Goal: Task Accomplishment & Management: Manage account settings

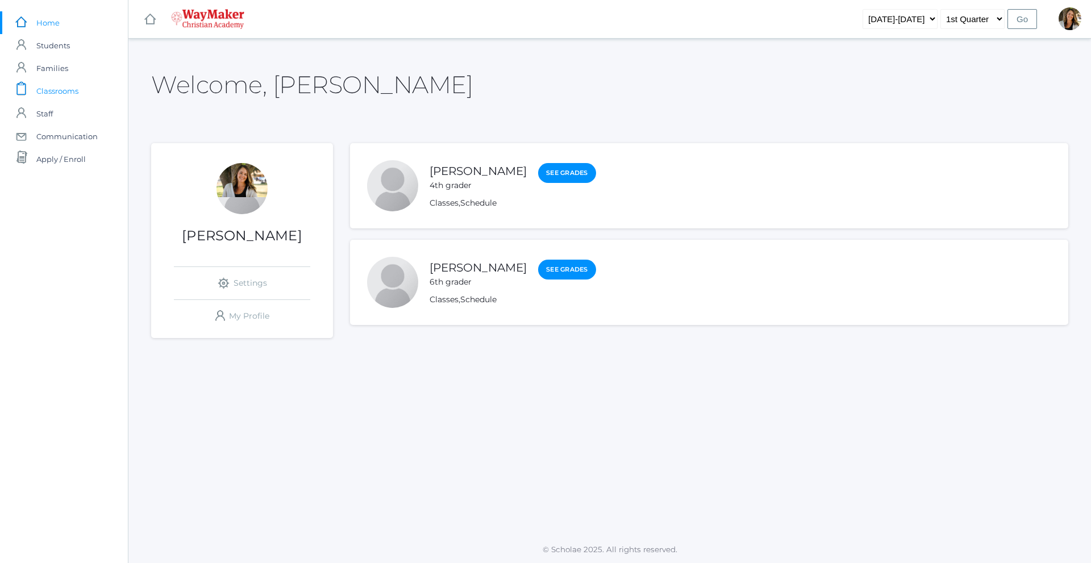
click at [57, 93] on span "Classrooms" at bounding box center [57, 91] width 42 height 23
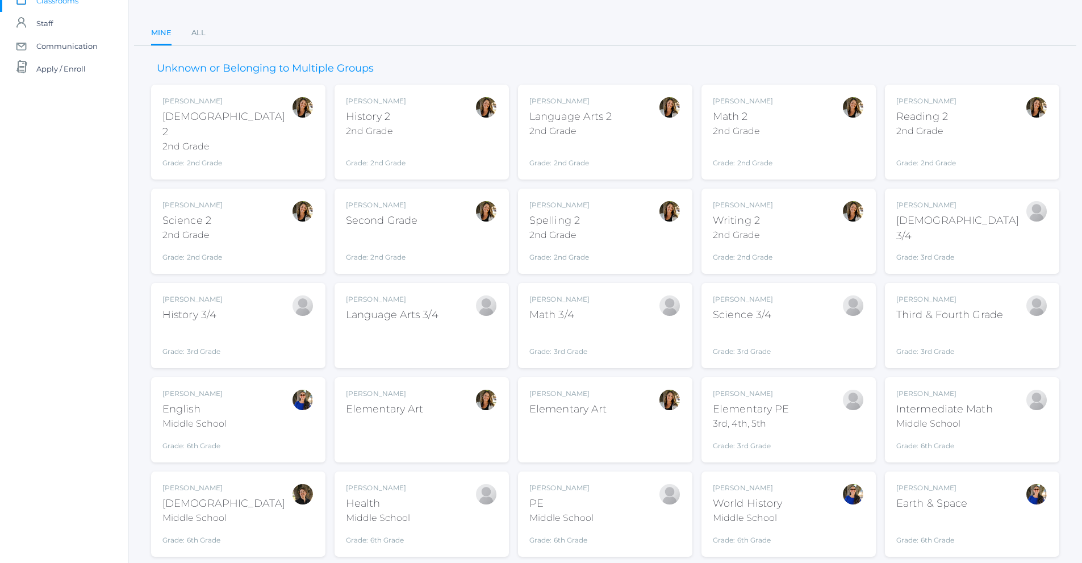
scroll to position [39, 0]
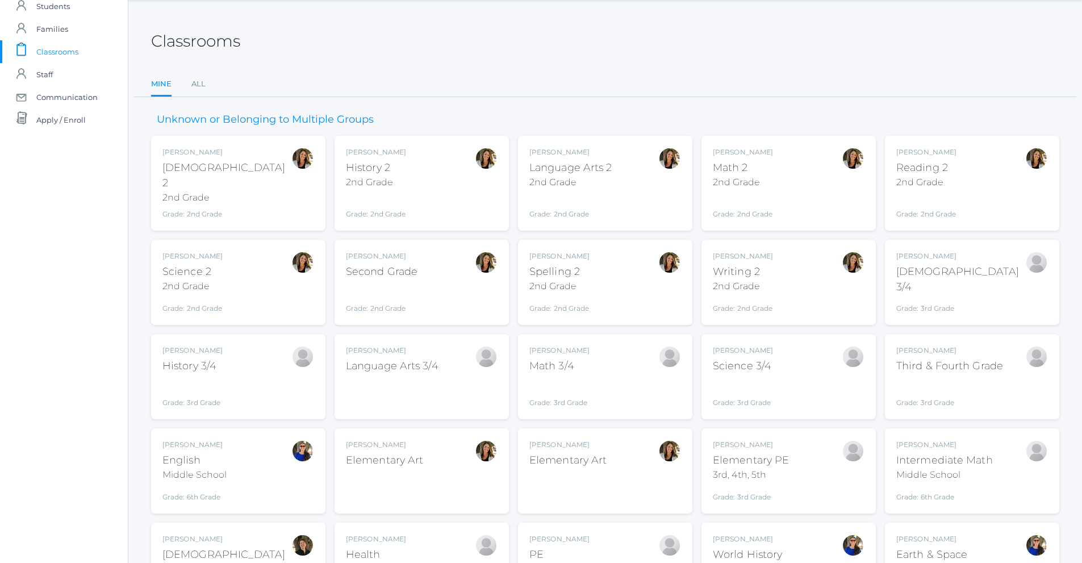
click at [556, 284] on div "Amber Farnes Spelling 2 2nd Grade Grade: 2nd Grade 02ELEM" at bounding box center [559, 282] width 60 height 62
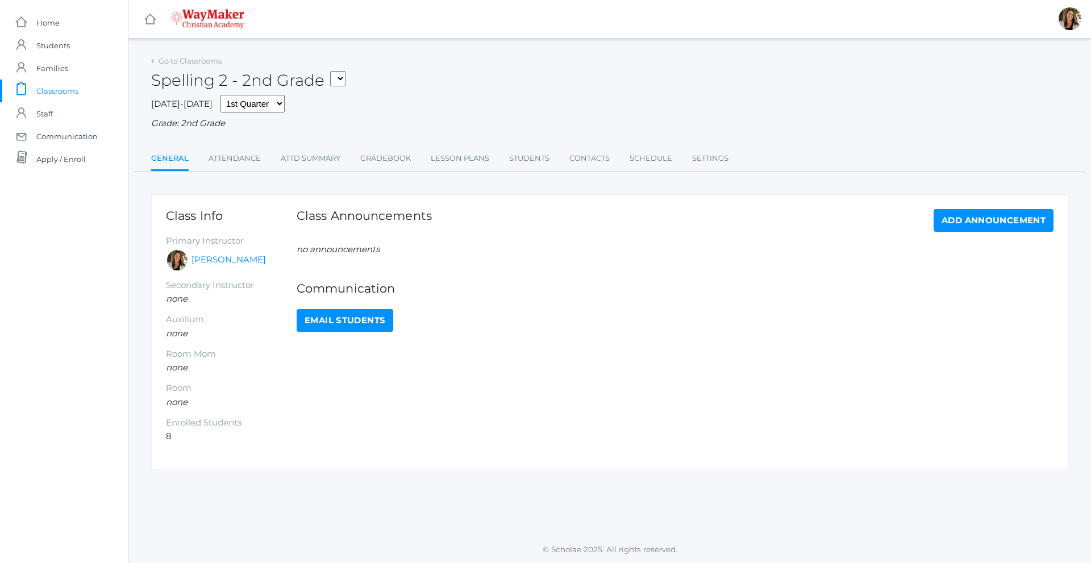
click at [415, 159] on ul "General Attendance Attd Summary Gradebook Lesson Plans Students Contacts Schedu…" at bounding box center [609, 159] width 917 height 24
click at [394, 157] on link "Gradebook" at bounding box center [385, 158] width 51 height 23
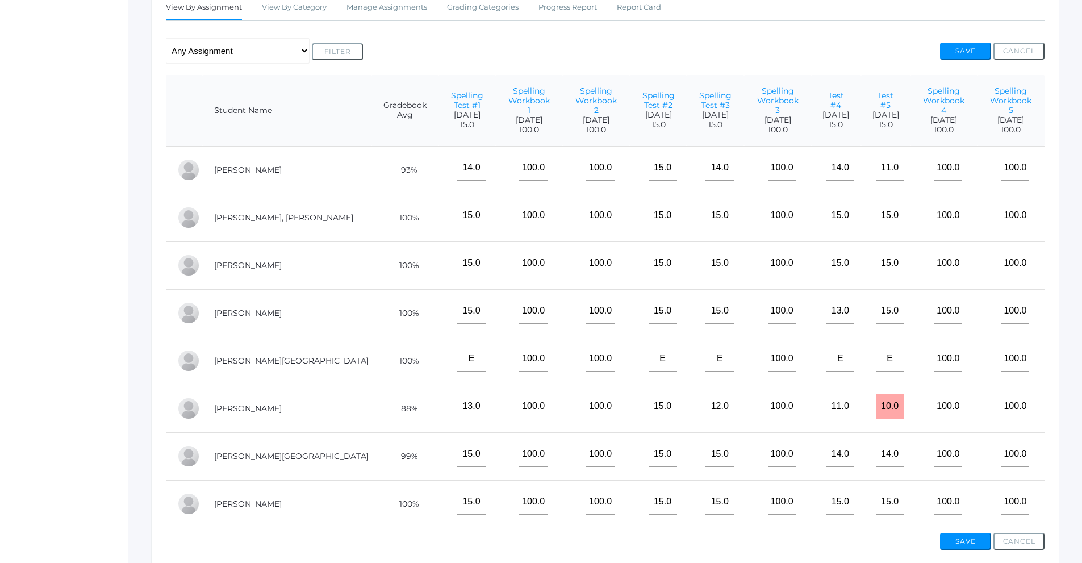
scroll to position [99, 0]
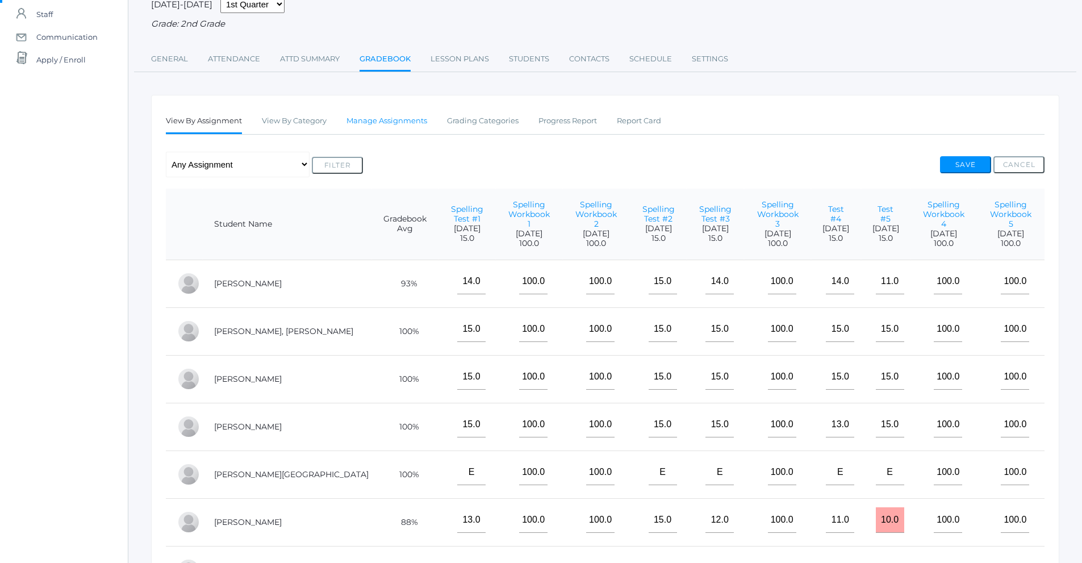
click at [406, 120] on link "Manage Assignments" at bounding box center [387, 121] width 81 height 23
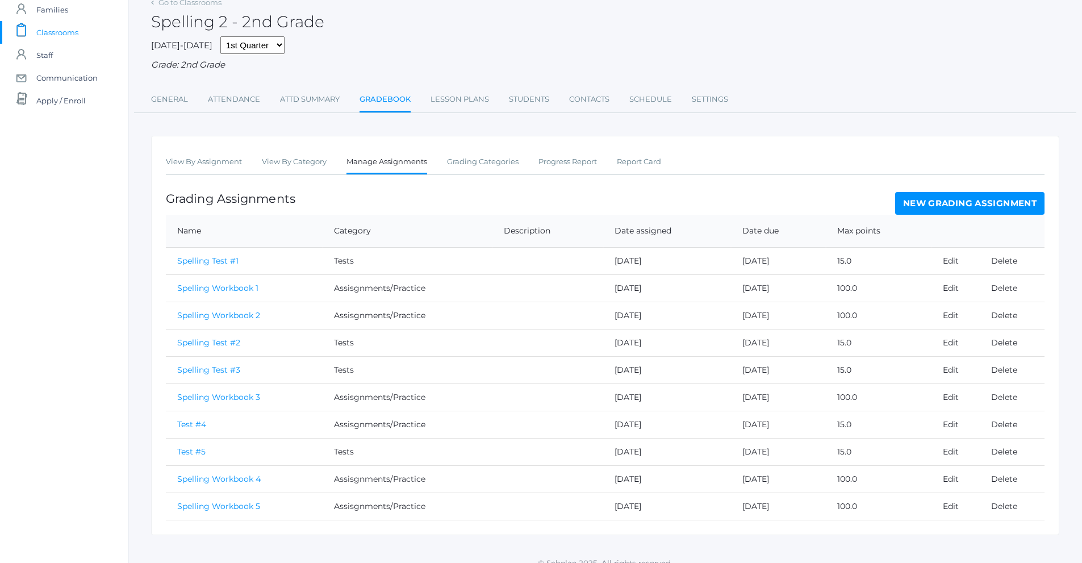
scroll to position [74, 0]
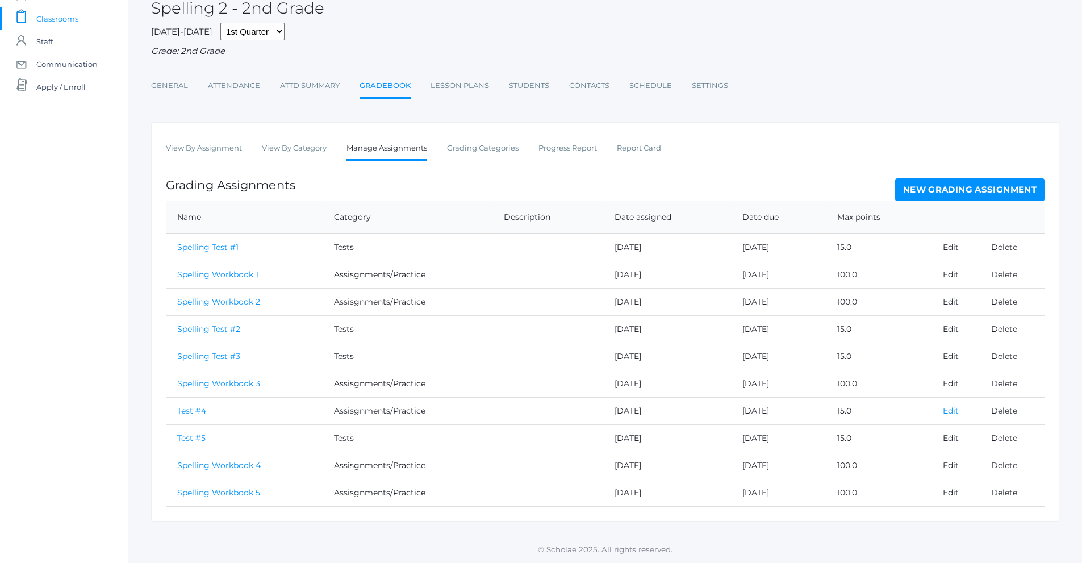
click at [950, 412] on link "Edit" at bounding box center [951, 411] width 16 height 10
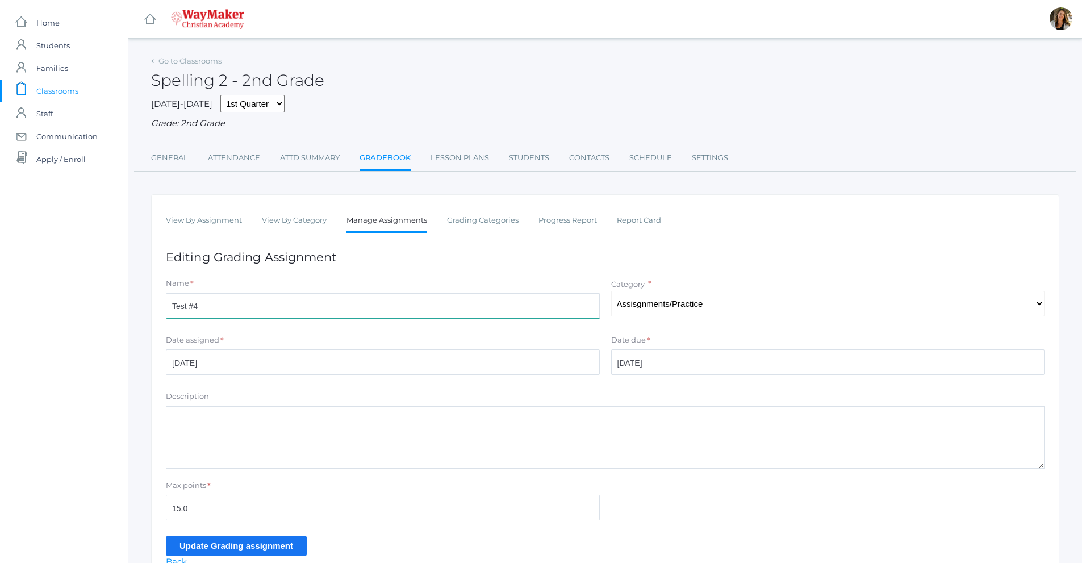
click at [170, 306] on input "Test #4" at bounding box center [383, 306] width 434 height 26
type input "Spelling Test #4"
click at [259, 549] on input "Update Grading assignment" at bounding box center [236, 545] width 141 height 19
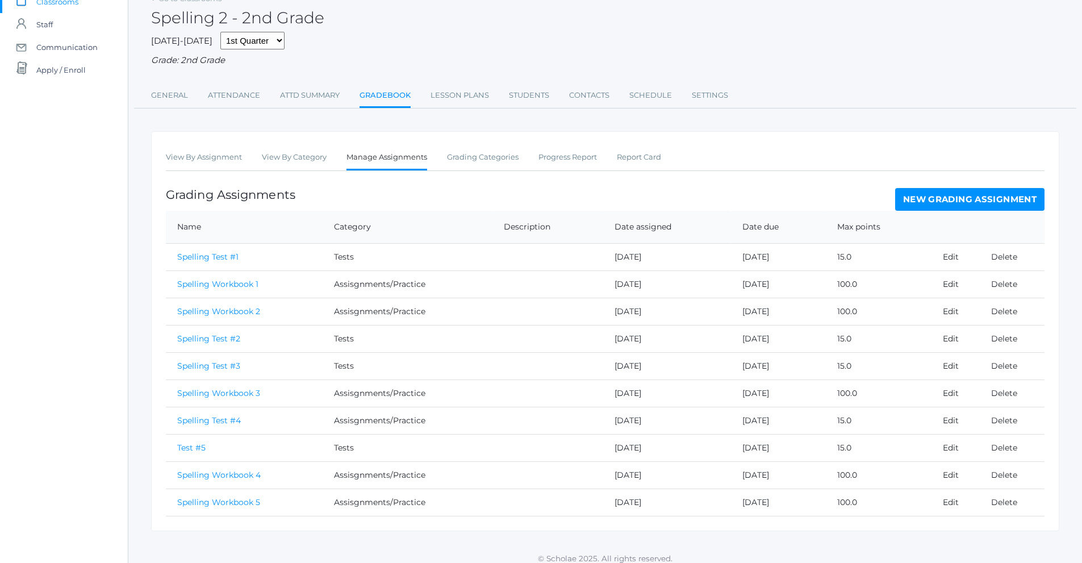
scroll to position [100, 0]
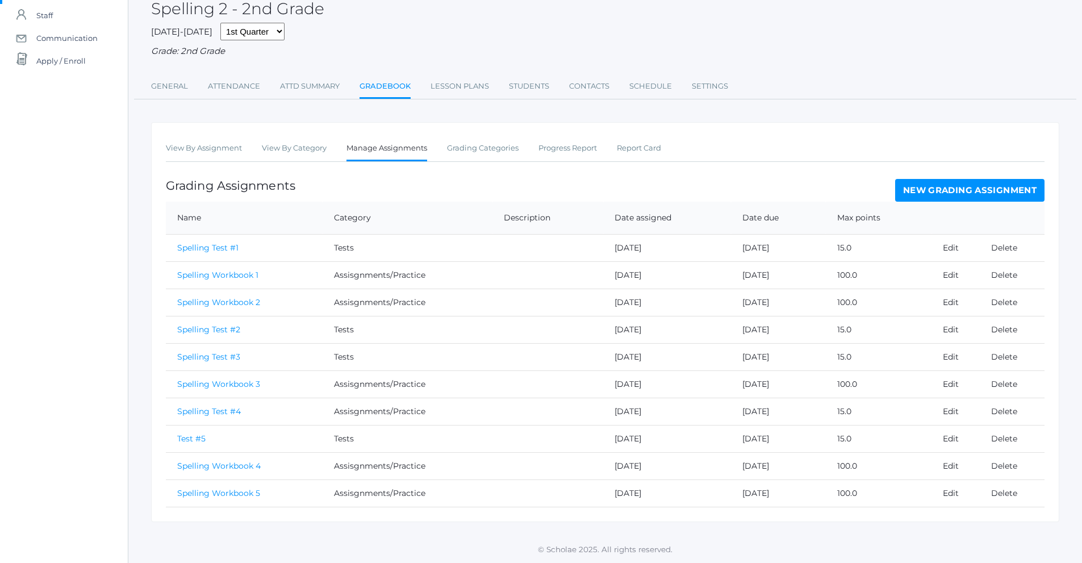
click at [191, 440] on link "Test #5" at bounding box center [191, 438] width 28 height 10
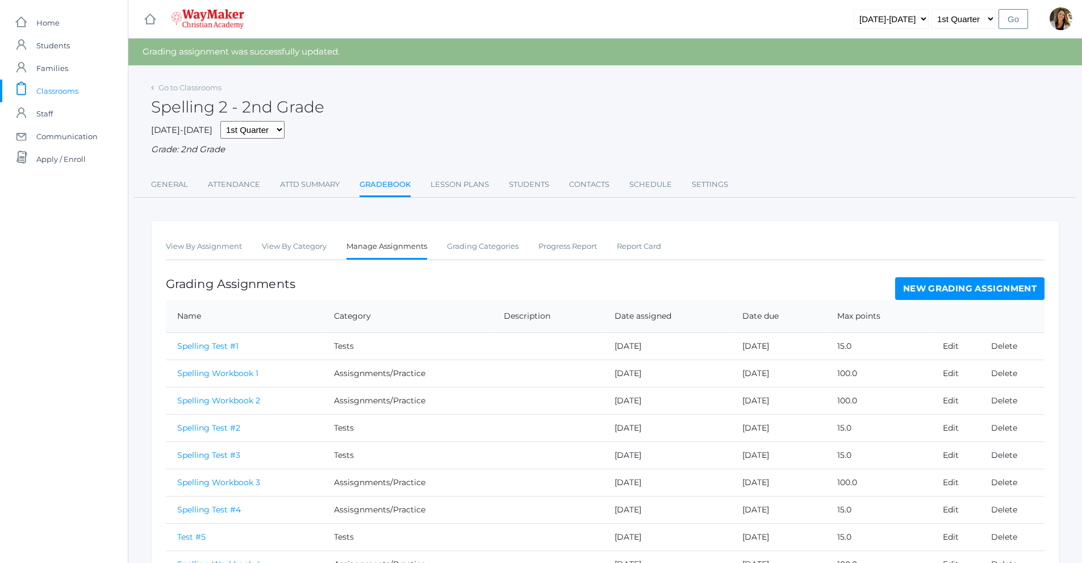
scroll to position [100, 0]
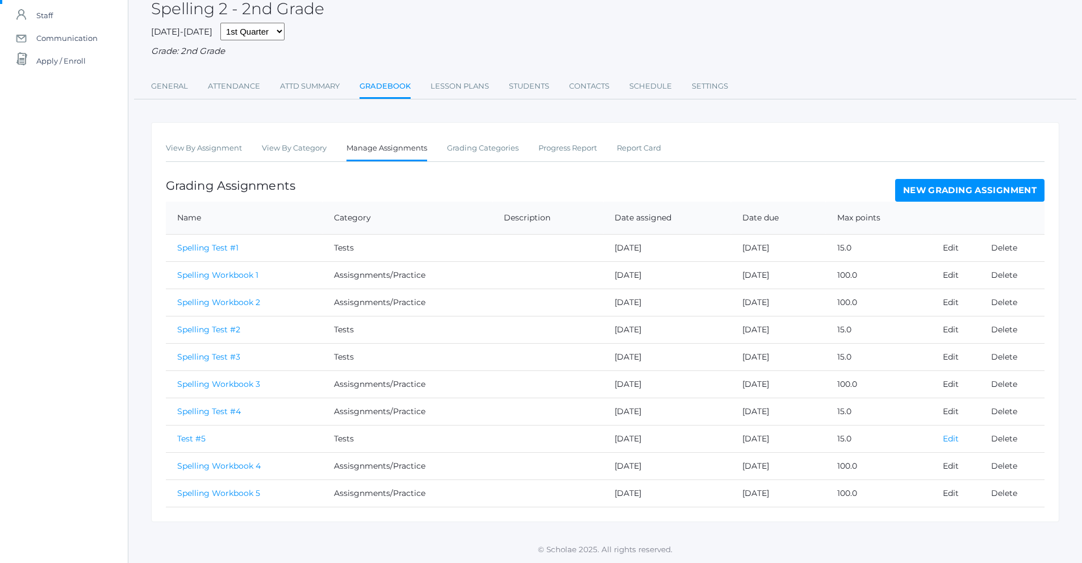
click at [954, 441] on link "Edit" at bounding box center [951, 438] width 16 height 10
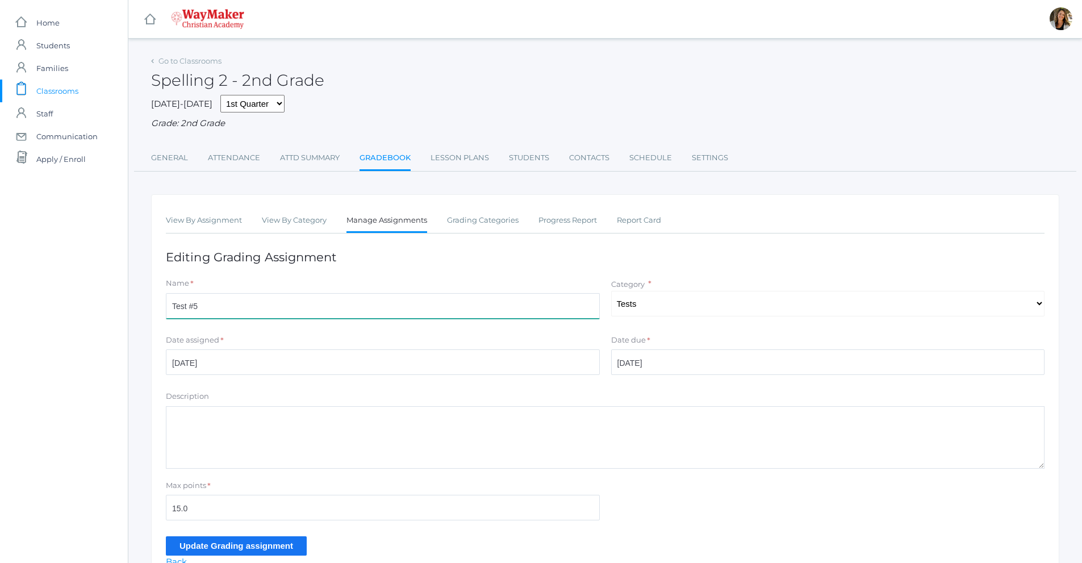
click at [172, 305] on input "Test #5" at bounding box center [383, 306] width 434 height 26
type input "Spelling Test #5"
click at [262, 551] on input "Update Grading assignment" at bounding box center [236, 545] width 141 height 19
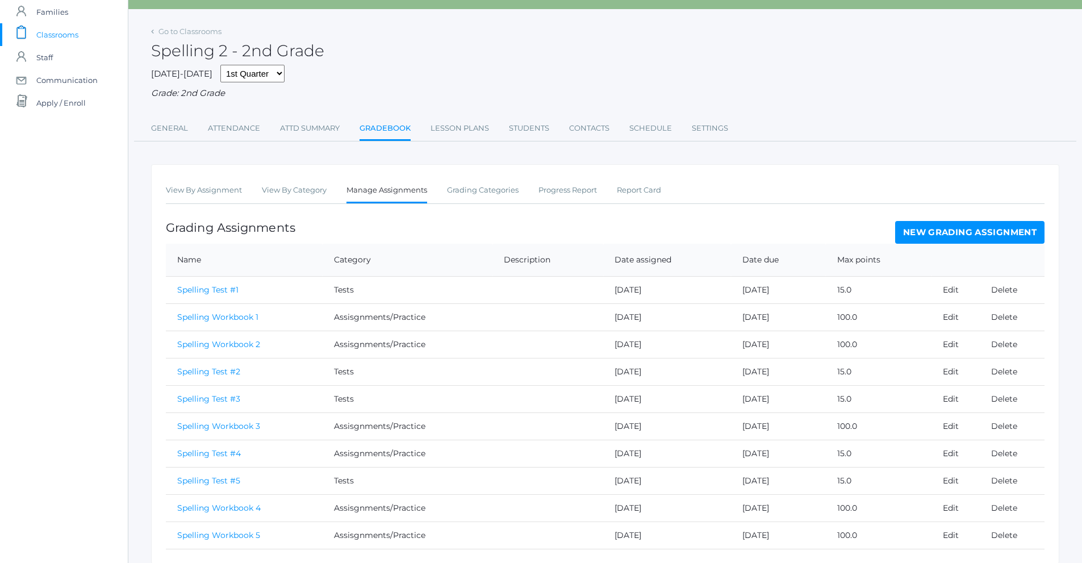
scroll to position [100, 0]
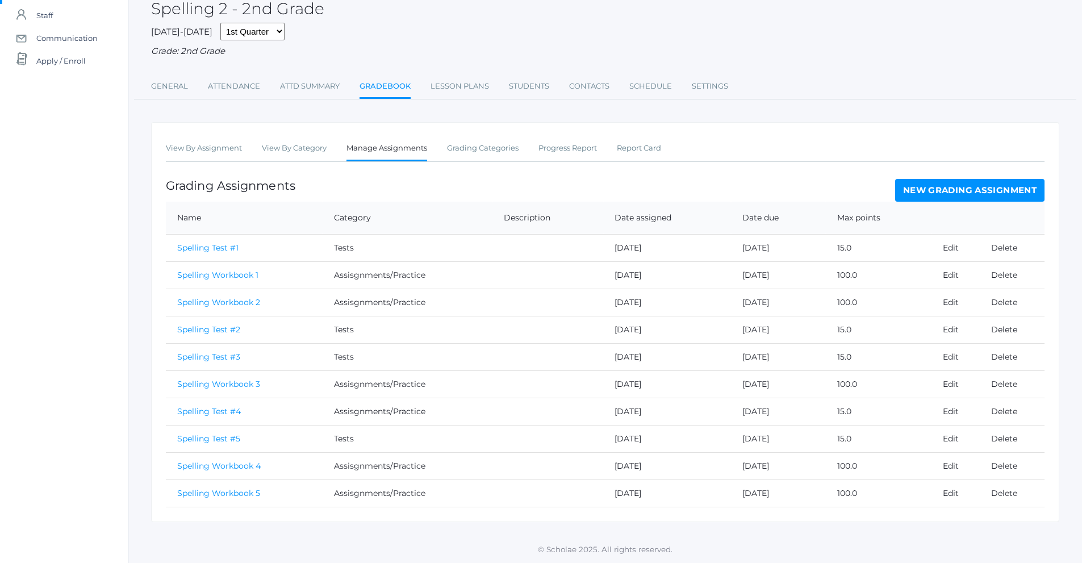
click at [942, 195] on link "New Grading Assignment" at bounding box center [969, 190] width 149 height 23
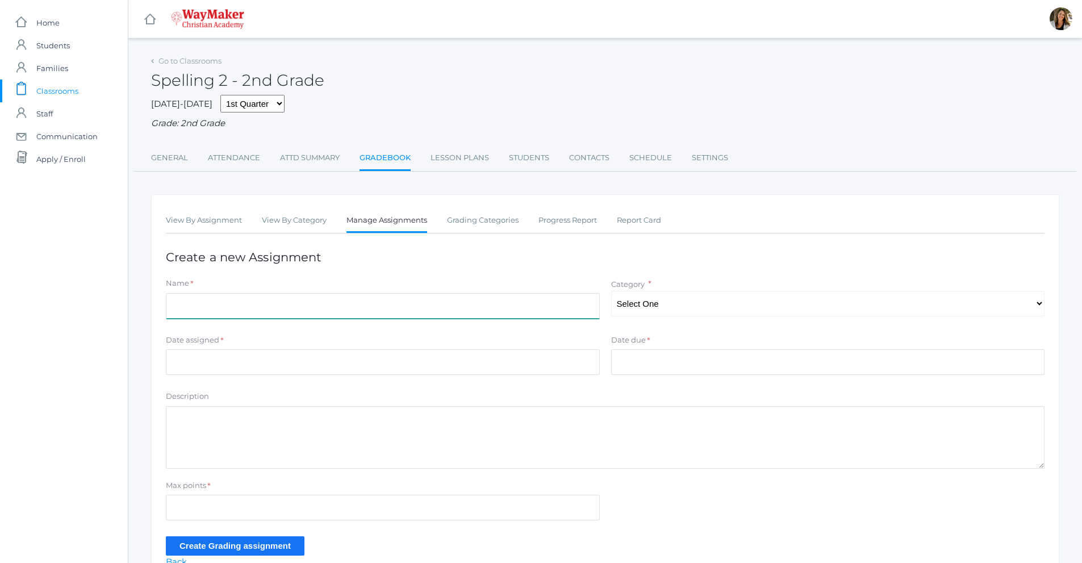
click at [236, 308] on input "Name" at bounding box center [383, 306] width 434 height 26
type input "Spelling Workbook 7"
click at [660, 309] on select "Select One Tests Assisgnments/Practice" at bounding box center [828, 304] width 434 height 26
select select "1205"
click at [611, 292] on select "Select One Tests Assisgnments/Practice" at bounding box center [828, 304] width 434 height 26
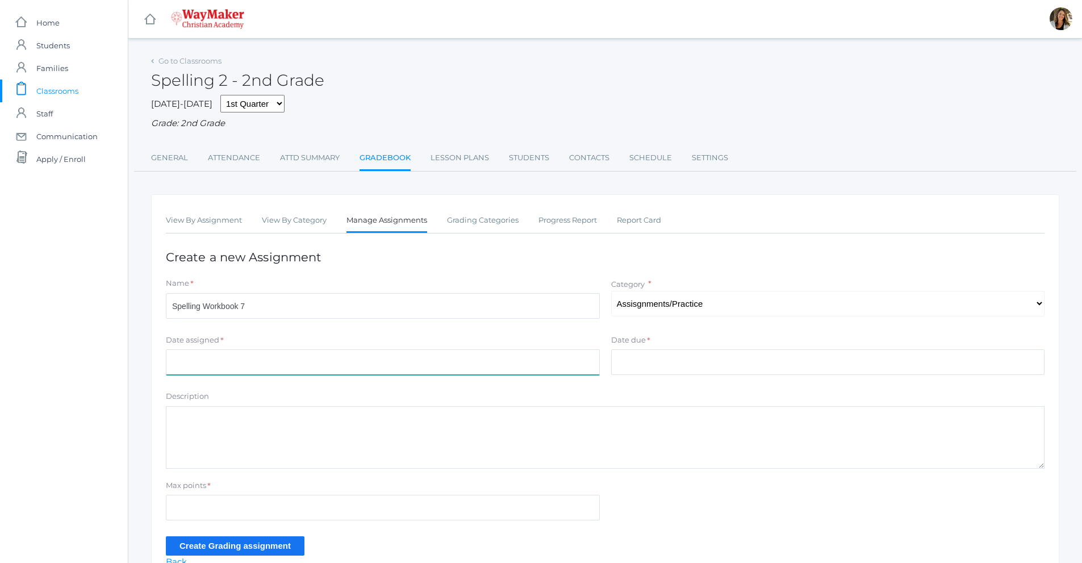
click at [283, 357] on input "Date assigned" at bounding box center [383, 362] width 434 height 26
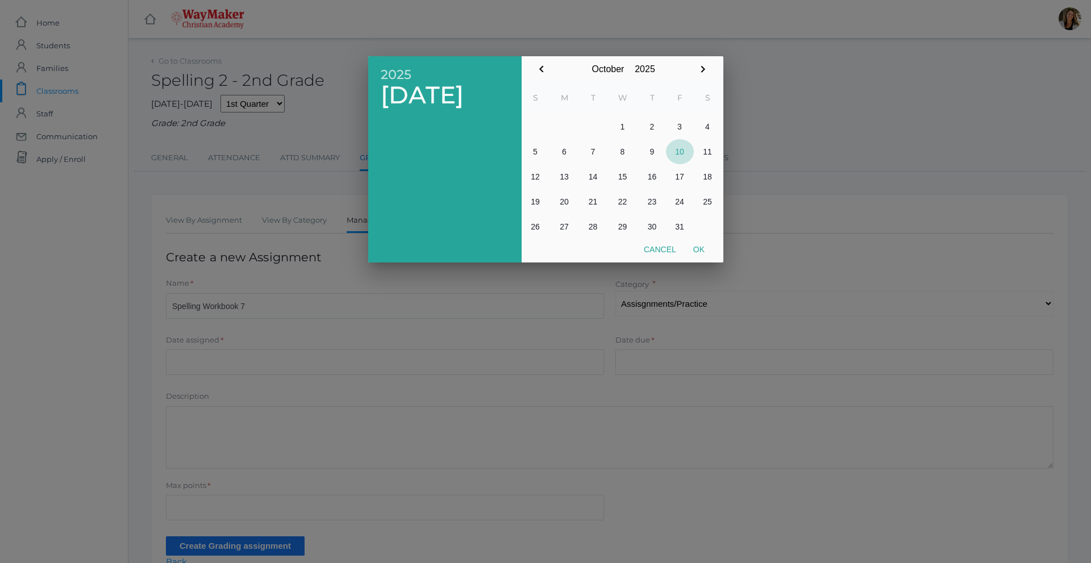
click at [682, 152] on button "10" at bounding box center [680, 151] width 28 height 25
click at [701, 252] on button "Ok" at bounding box center [699, 249] width 28 height 20
type input "2025-10-10"
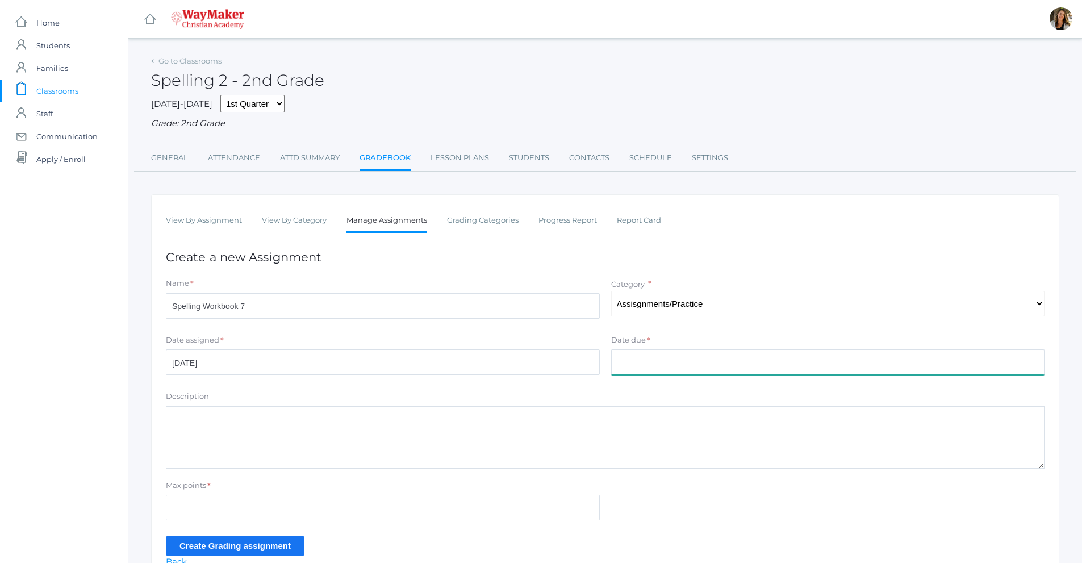
click at [625, 361] on input "Date due" at bounding box center [828, 362] width 434 height 26
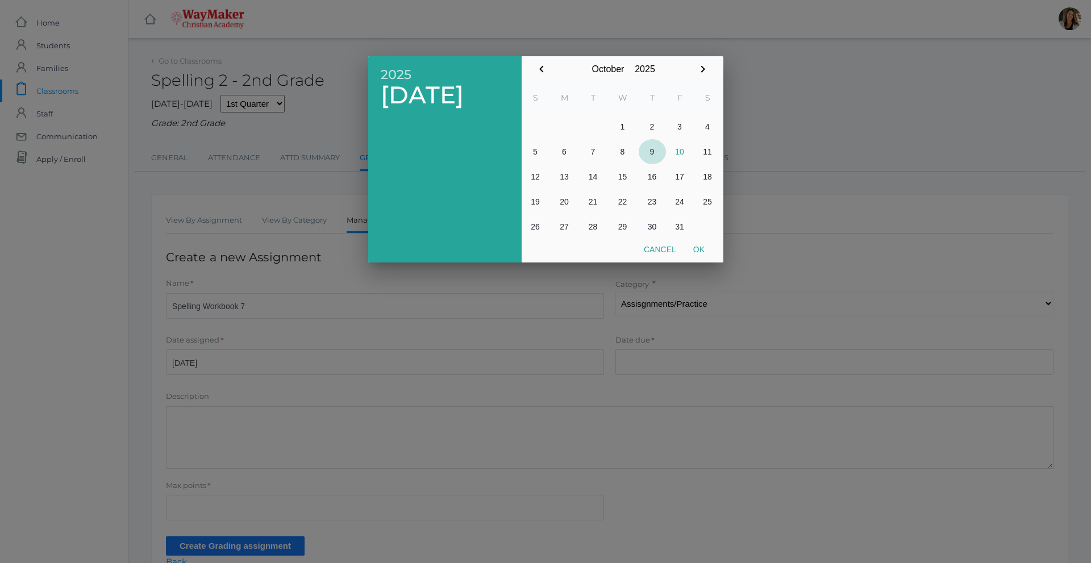
click at [656, 150] on button "9" at bounding box center [652, 151] width 27 height 25
click at [702, 243] on button "Ok" at bounding box center [699, 249] width 28 height 20
type input "2025-10-09"
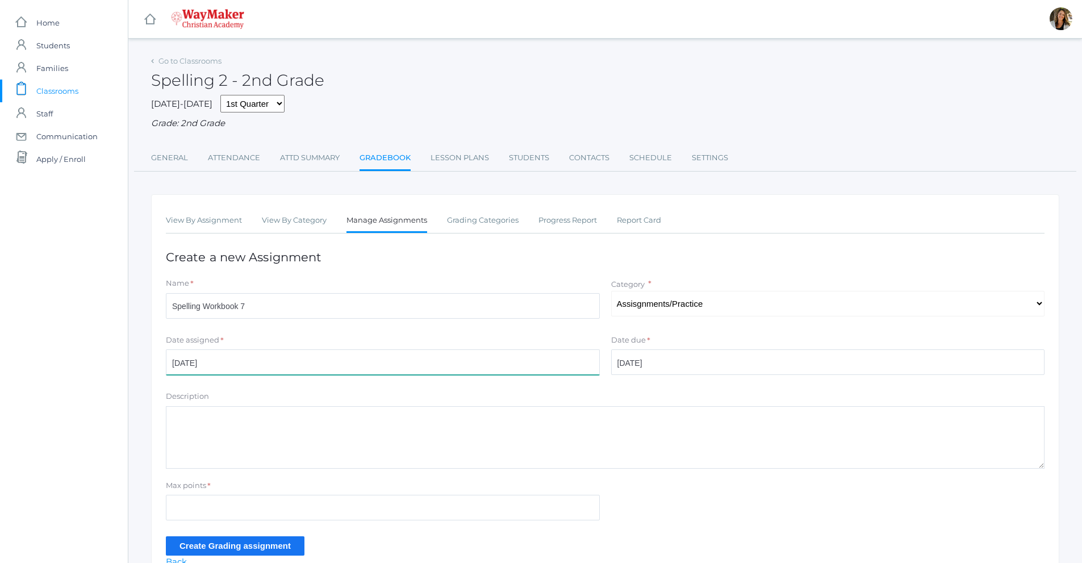
click at [226, 369] on input "2025-10-10" at bounding box center [383, 362] width 434 height 26
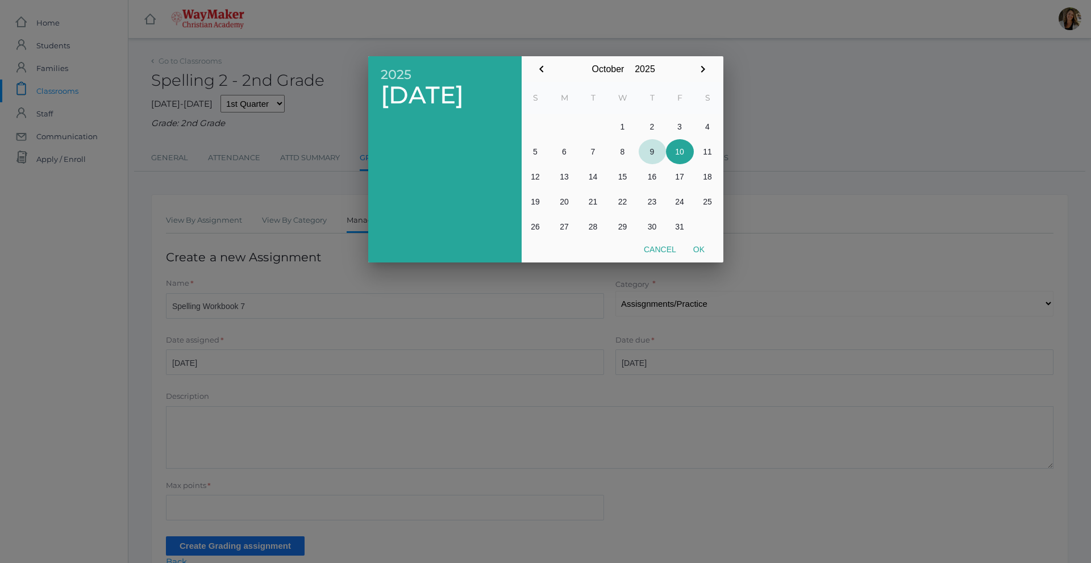
click at [653, 149] on button "9" at bounding box center [652, 151] width 27 height 25
click at [703, 249] on button "Ok" at bounding box center [699, 249] width 28 height 20
type input "2025-10-09"
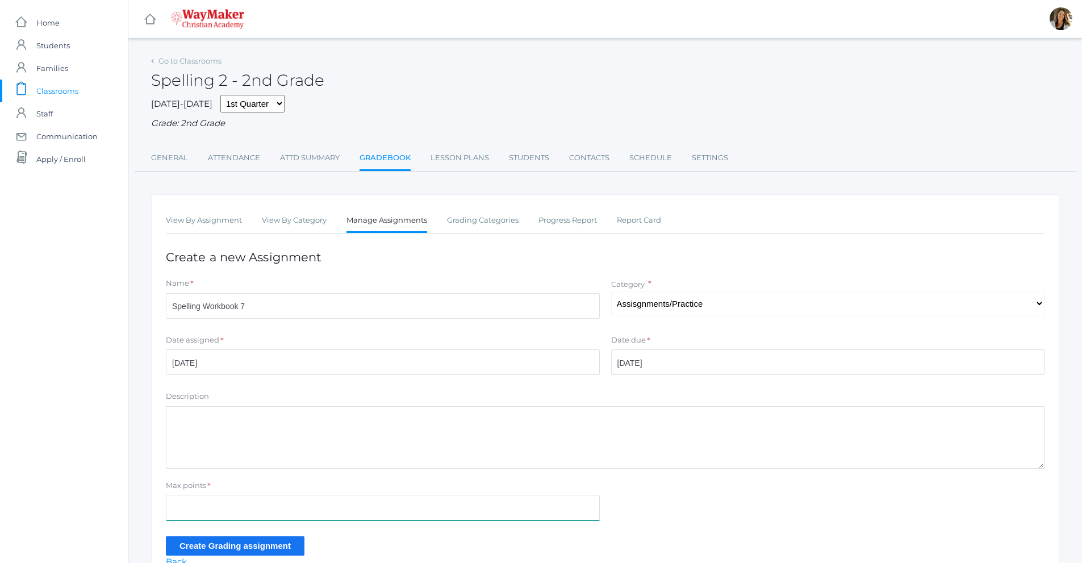
click at [251, 510] on input "Max points" at bounding box center [383, 508] width 434 height 26
type input "17"
click at [289, 551] on input "Create Grading assignment" at bounding box center [235, 545] width 139 height 19
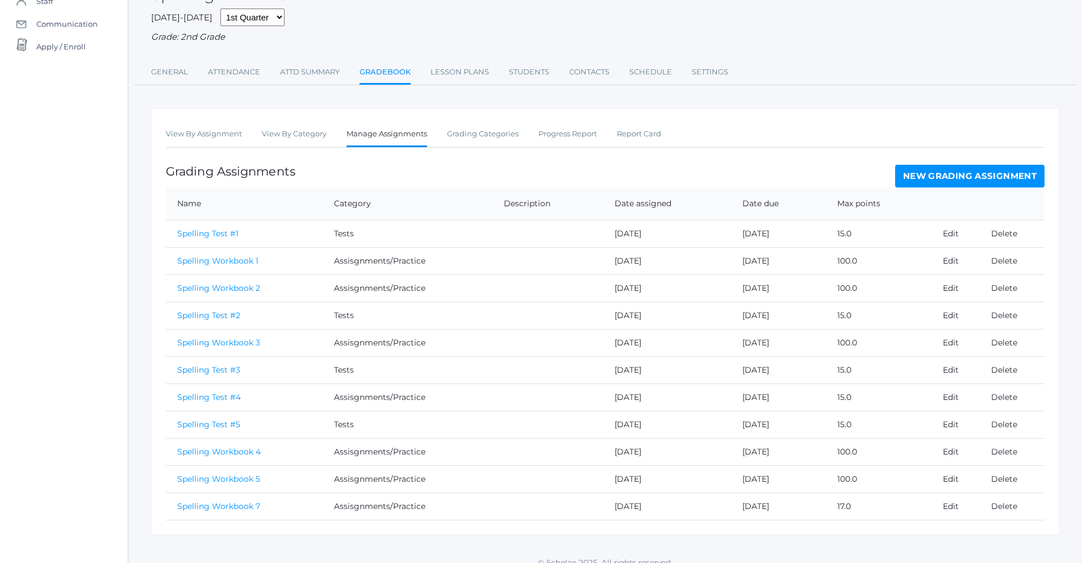
scroll to position [114, 0]
click at [222, 262] on link "Spelling Workbook 1" at bounding box center [217, 260] width 81 height 10
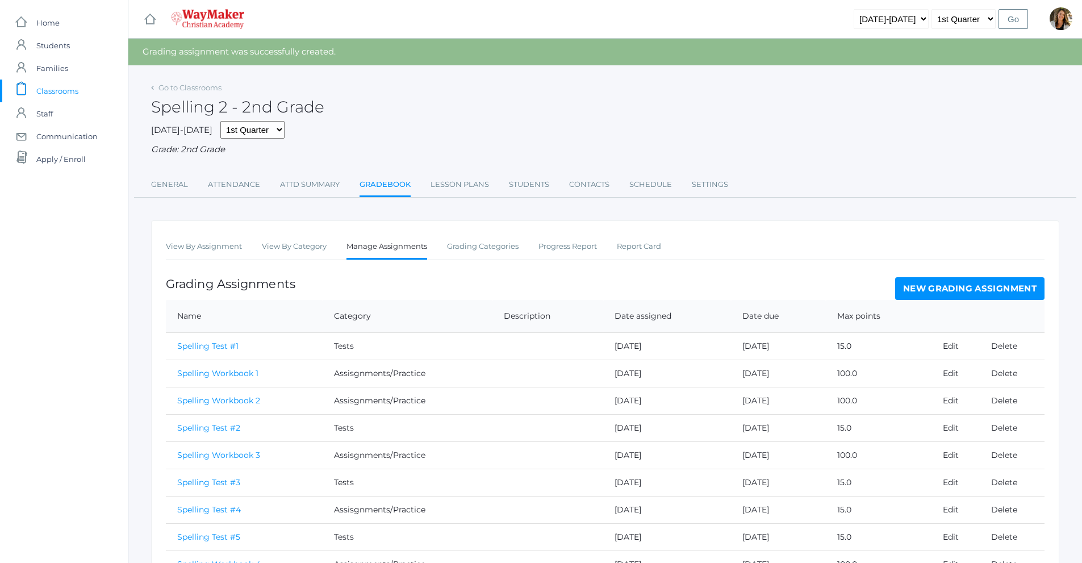
scroll to position [114, 0]
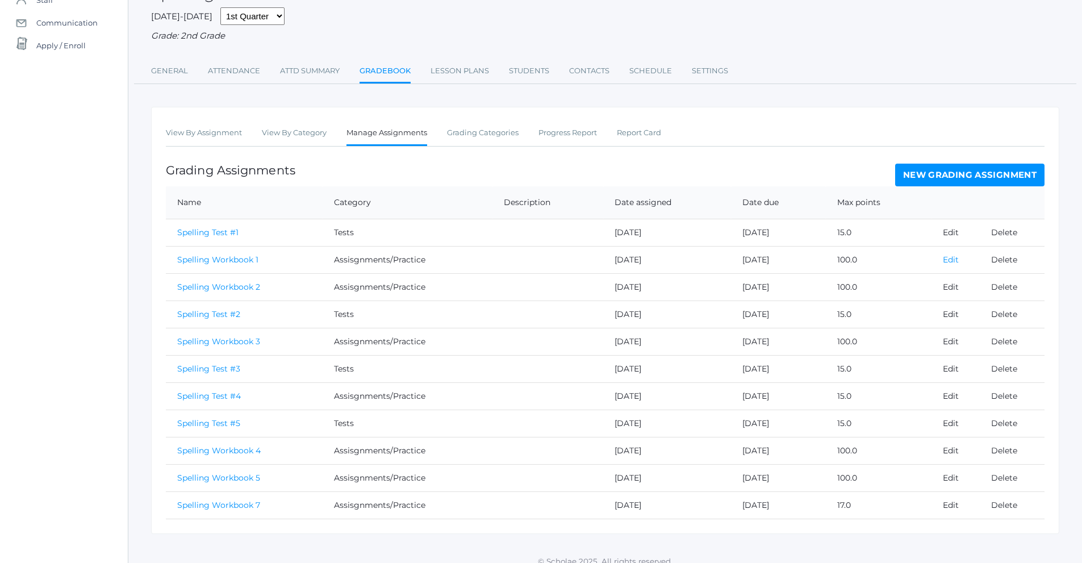
click at [954, 259] on link "Edit" at bounding box center [951, 260] width 16 height 10
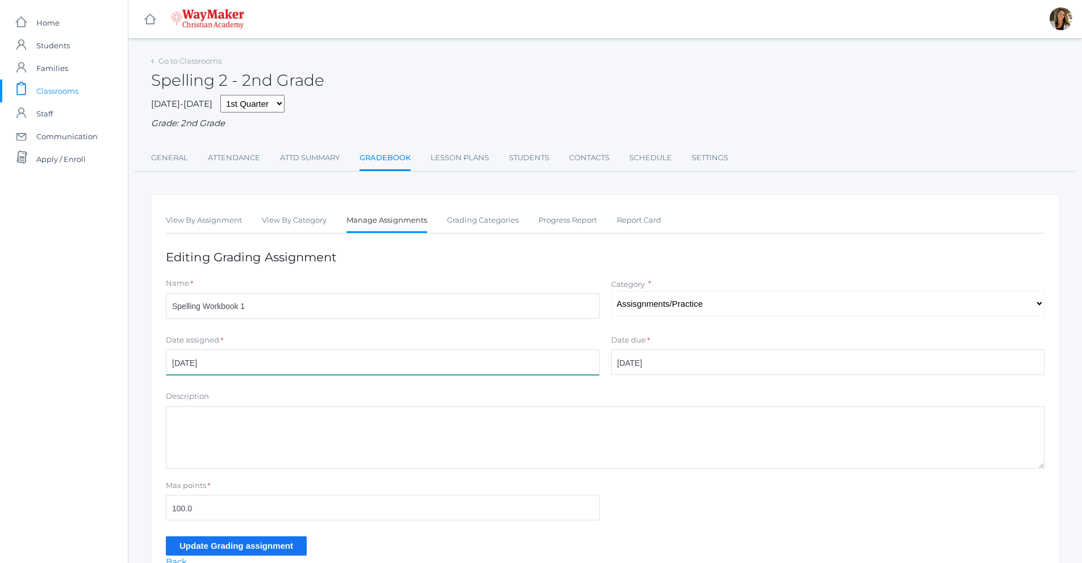
click at [408, 364] on input "[DATE]" at bounding box center [383, 362] width 434 height 26
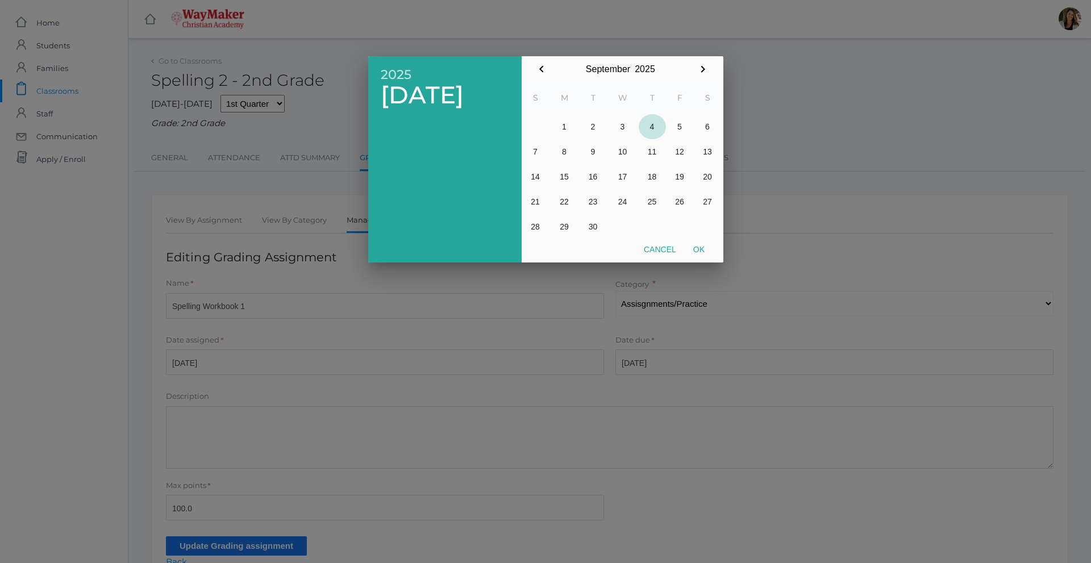
click at [653, 125] on button "4" at bounding box center [652, 126] width 27 height 25
click at [699, 250] on button "Ok" at bounding box center [699, 249] width 28 height 20
type input "2025-09-04"
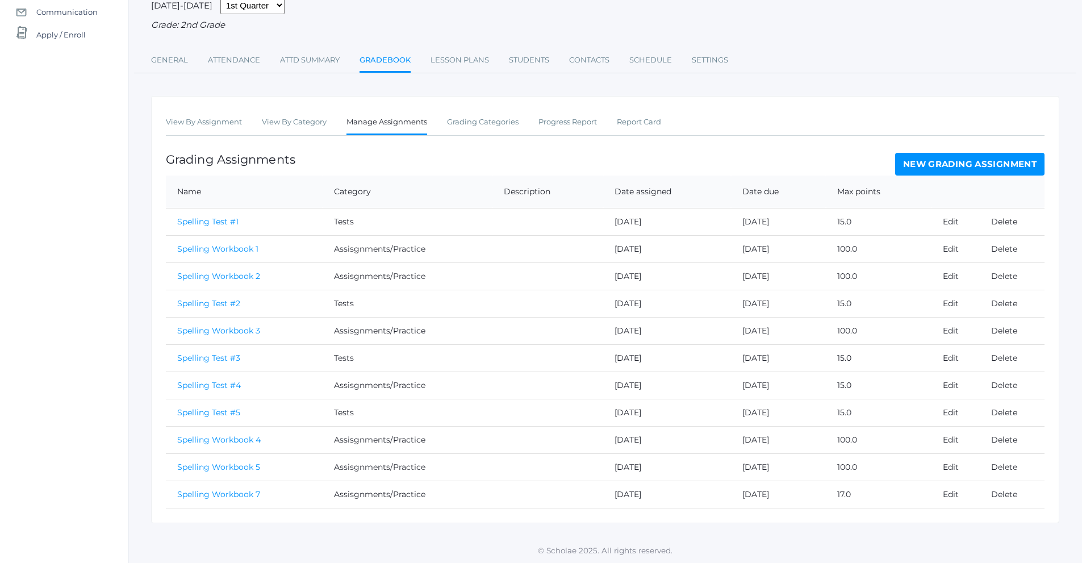
scroll to position [127, 0]
click at [952, 437] on link "Edit" at bounding box center [951, 438] width 16 height 10
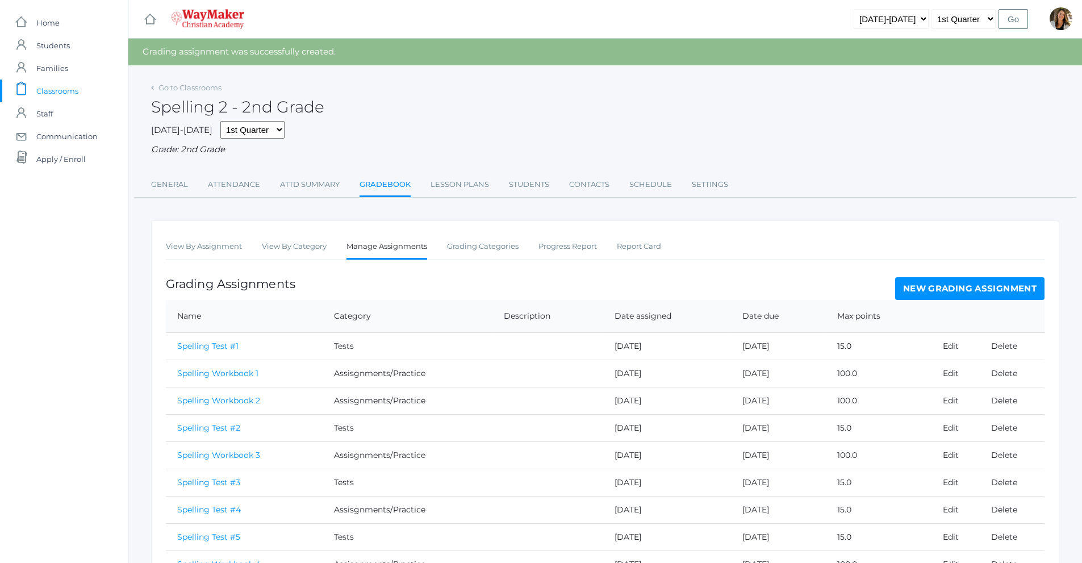
scroll to position [127, 0]
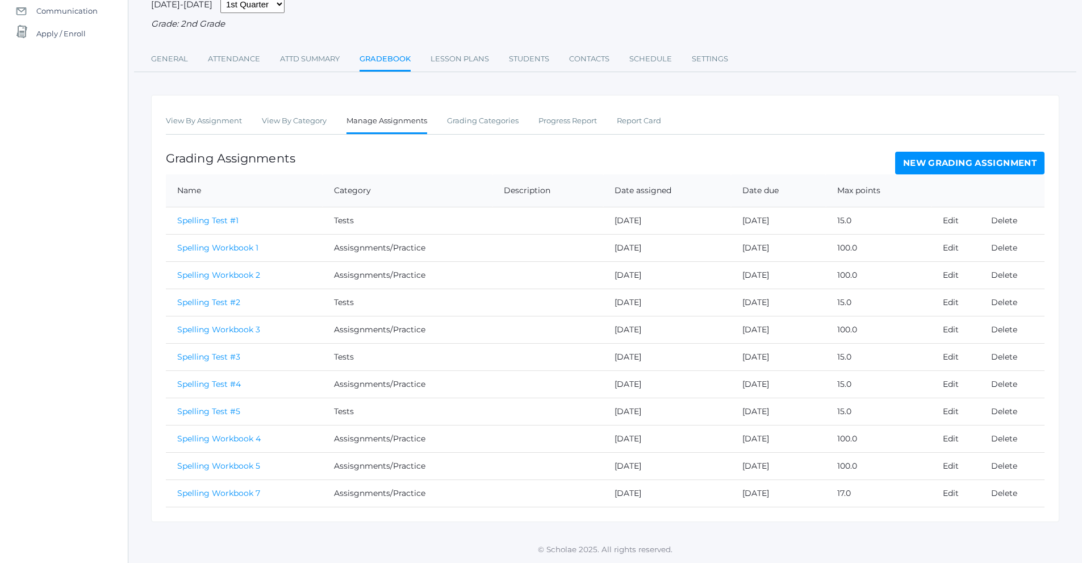
click at [947, 167] on link "New Grading Assignment" at bounding box center [969, 163] width 149 height 23
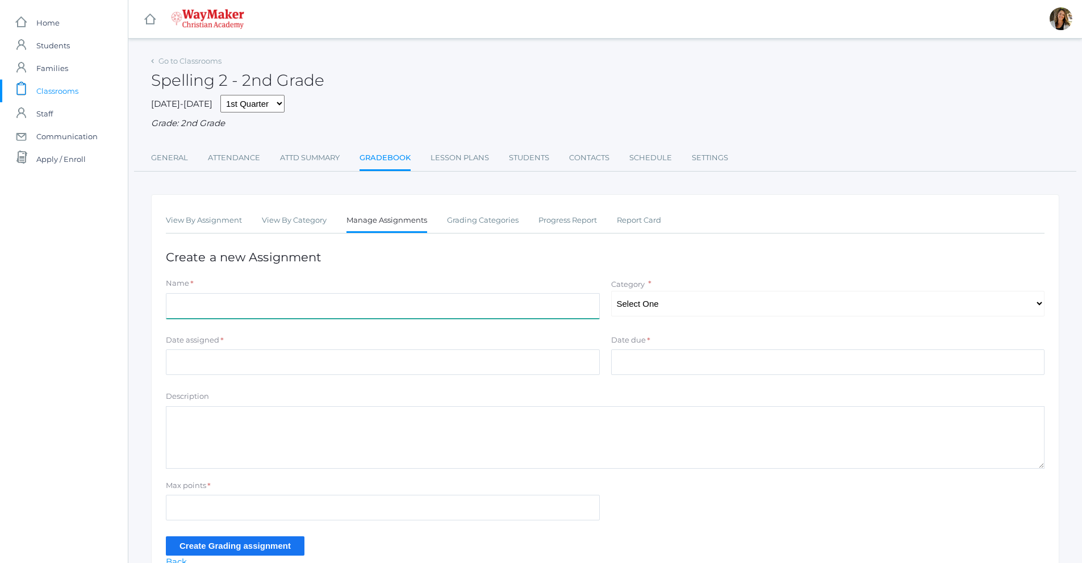
click at [243, 301] on input "Name" at bounding box center [383, 306] width 434 height 26
type input "Spelling Test 7"
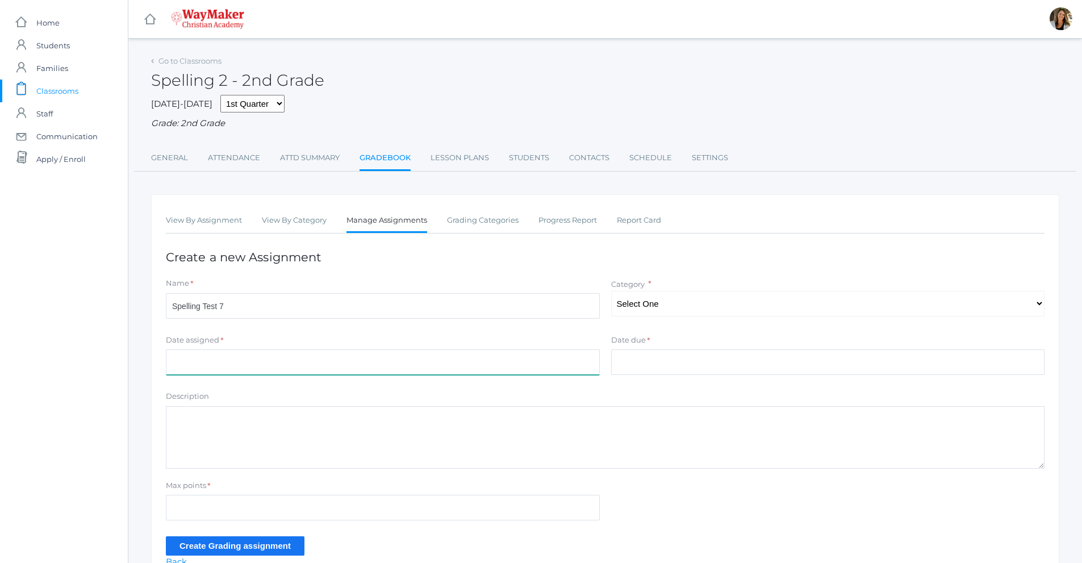
click at [251, 360] on input "Date assigned" at bounding box center [383, 362] width 434 height 26
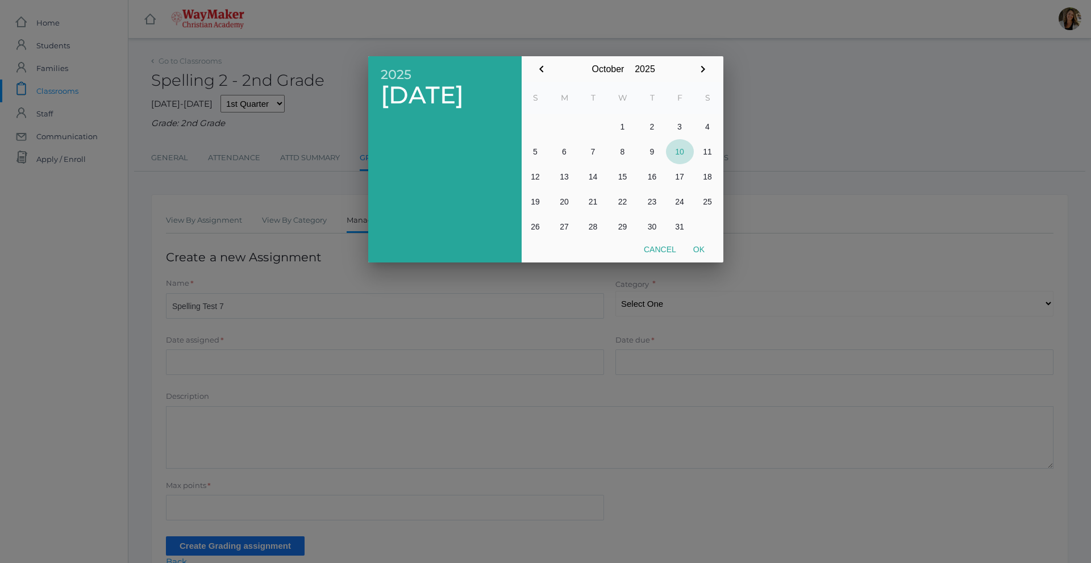
click at [677, 153] on button "10" at bounding box center [680, 151] width 28 height 25
click at [698, 240] on button "Ok" at bounding box center [699, 249] width 28 height 20
type input "[DATE]"
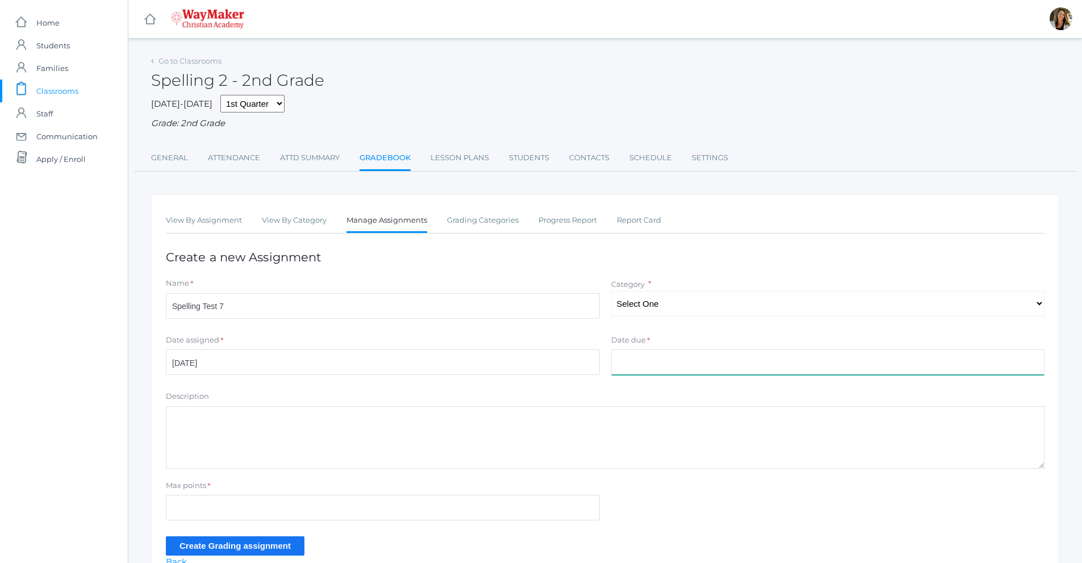
click at [668, 371] on input "Date due" at bounding box center [828, 362] width 434 height 26
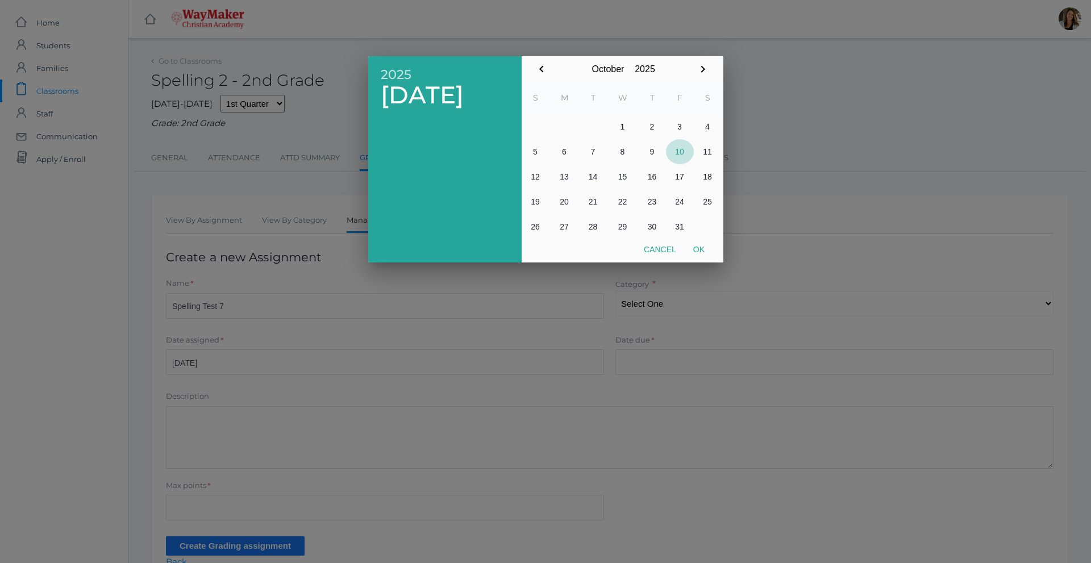
click at [681, 150] on button "10" at bounding box center [680, 151] width 28 height 25
click at [703, 251] on button "Ok" at bounding box center [699, 249] width 28 height 20
type input "[DATE]"
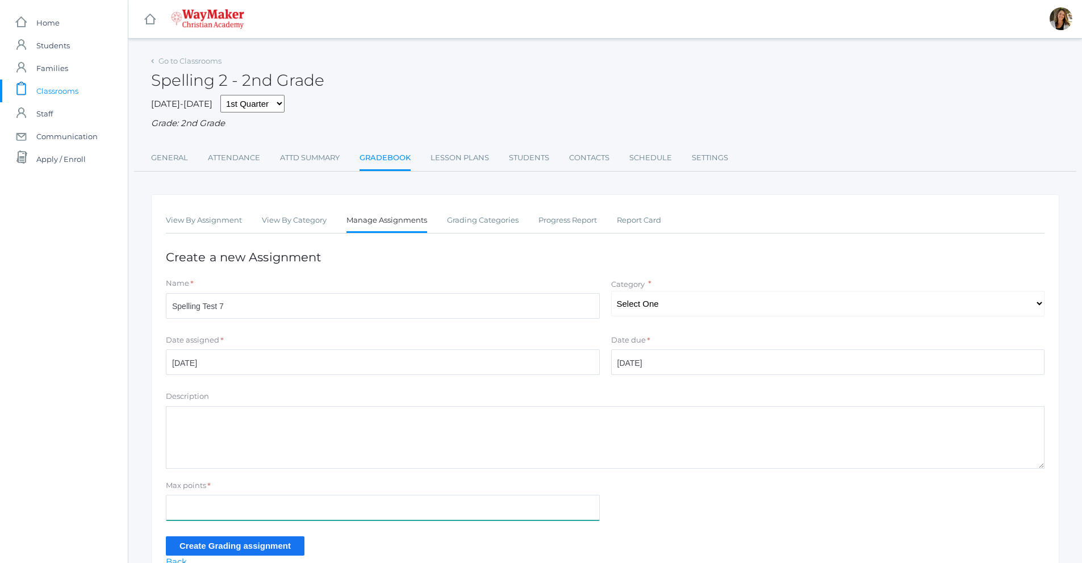
click at [191, 516] on input "Max points" at bounding box center [383, 508] width 434 height 26
type input "17"
click at [642, 308] on select "Select One Tests Assisgnments/Practice" at bounding box center [828, 304] width 434 height 26
select select "1207"
click at [611, 292] on select "Select One Tests Assisgnments/Practice" at bounding box center [828, 304] width 434 height 26
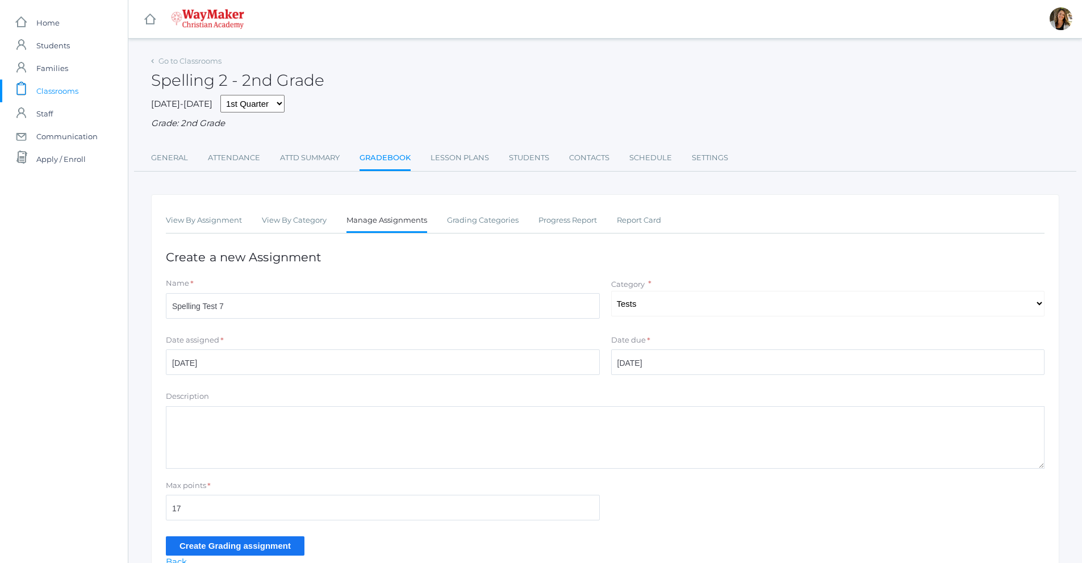
click at [240, 541] on input "Create Grading assignment" at bounding box center [235, 545] width 139 height 19
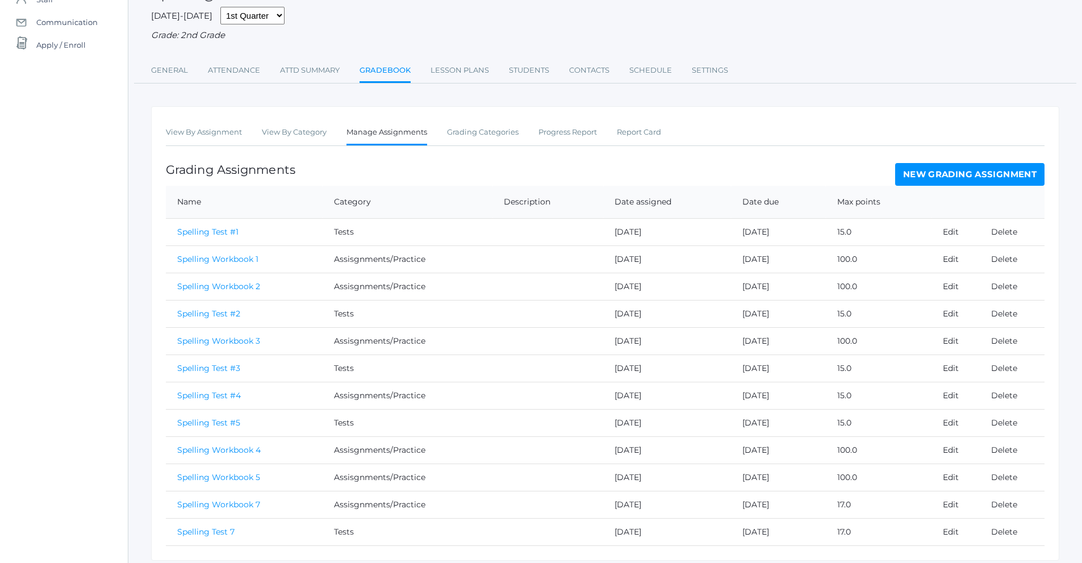
scroll to position [155, 0]
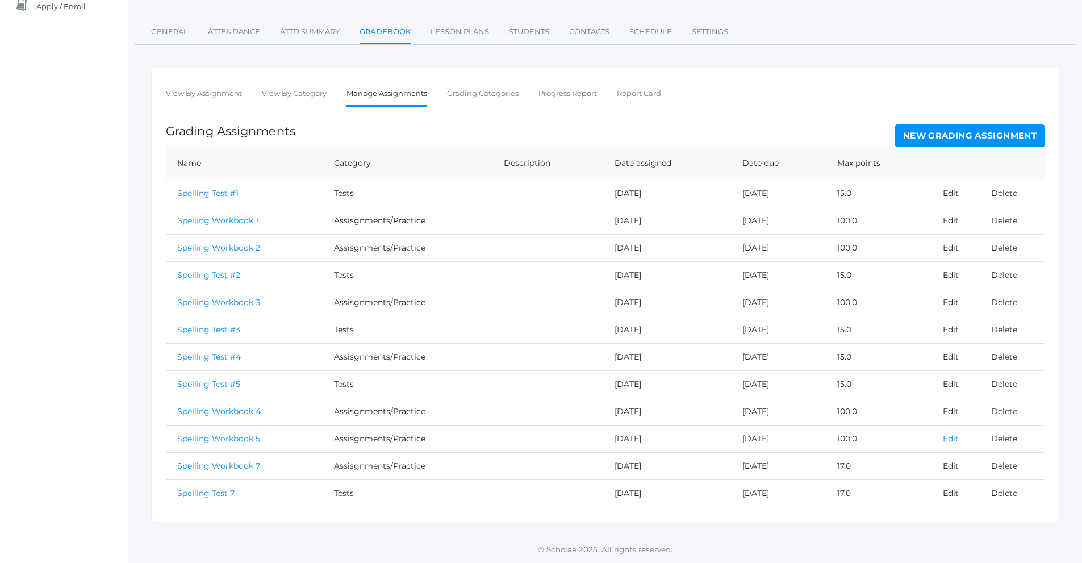
click at [952, 435] on link "Edit" at bounding box center [951, 438] width 16 height 10
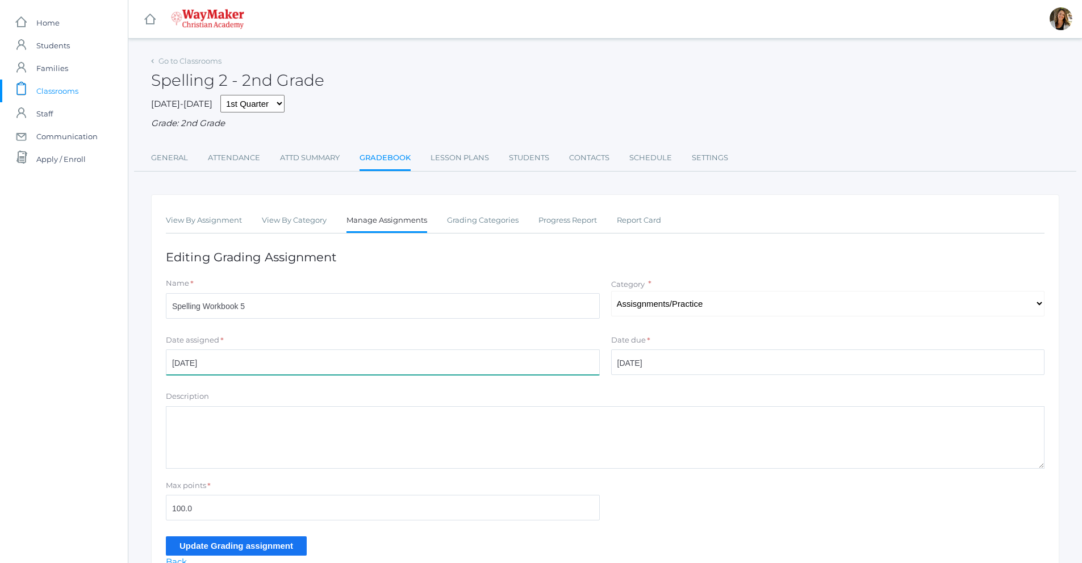
click at [347, 361] on input "[DATE]" at bounding box center [383, 362] width 434 height 26
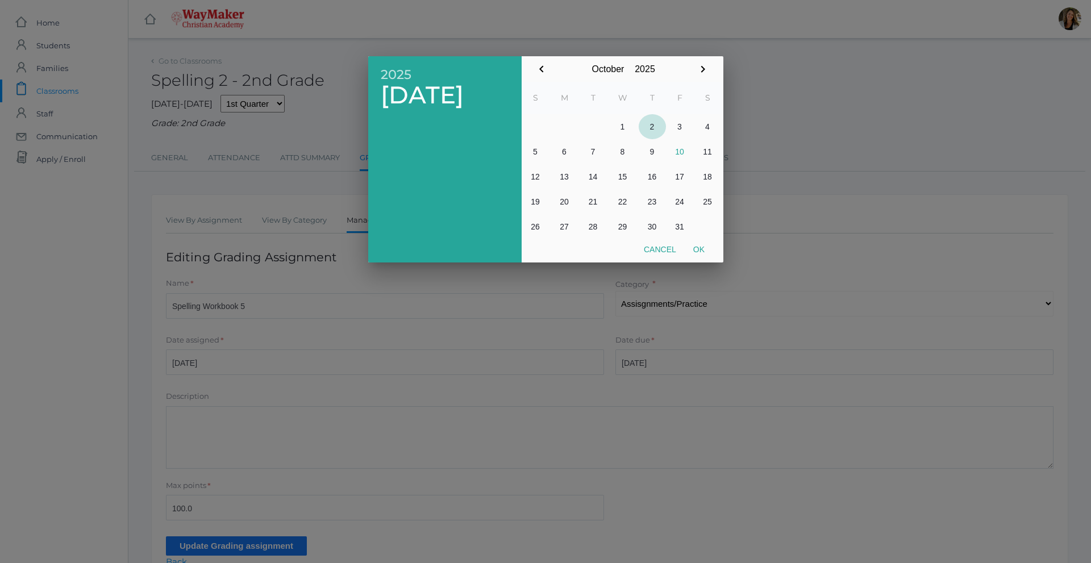
click at [652, 121] on button "2" at bounding box center [652, 126] width 27 height 25
click at [702, 249] on button "Ok" at bounding box center [699, 249] width 28 height 20
type input "[DATE]"
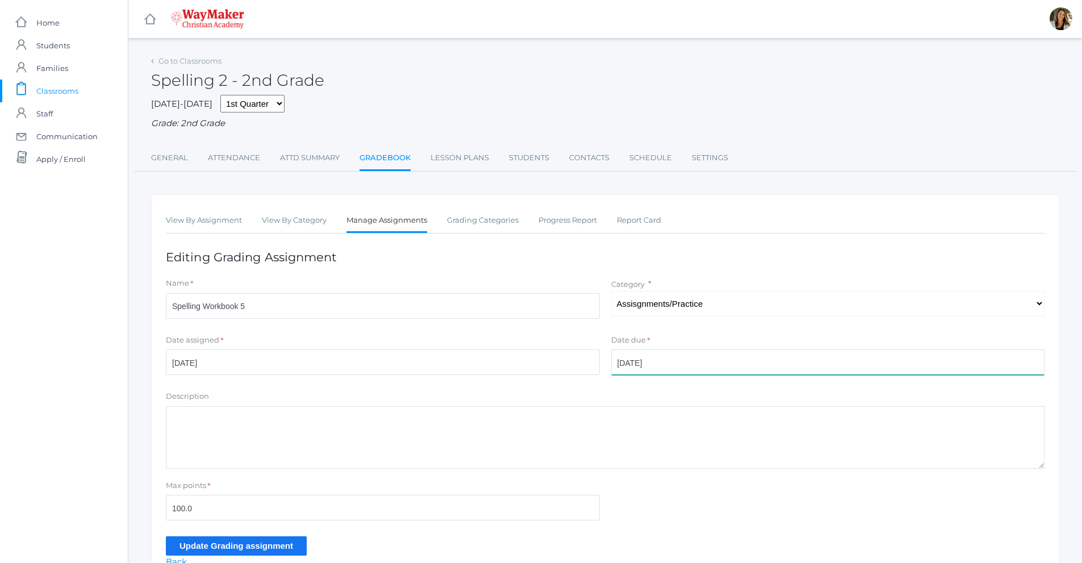
click at [670, 365] on input "[DATE]" at bounding box center [828, 362] width 434 height 26
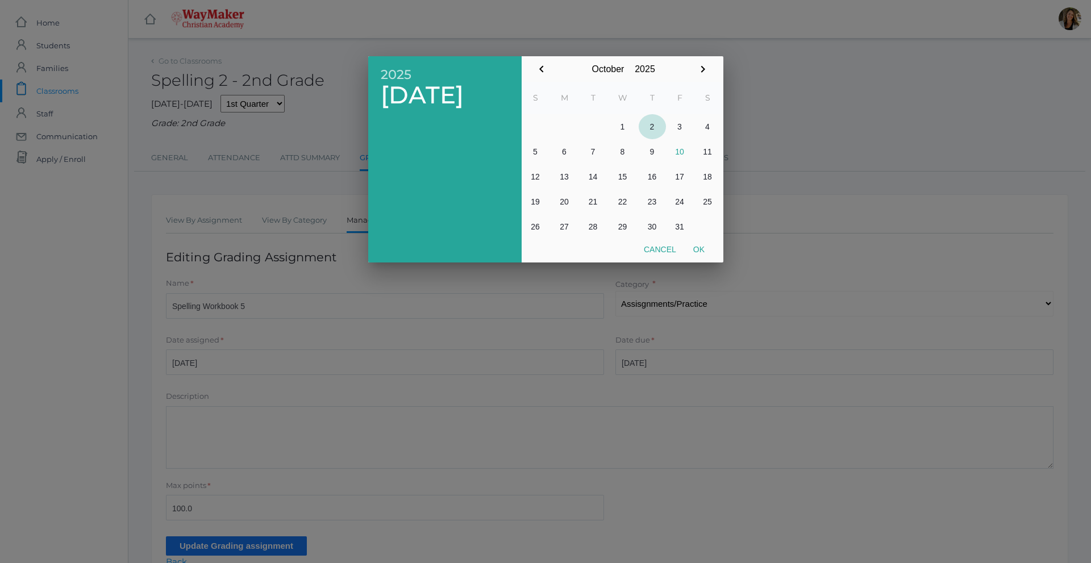
click at [650, 130] on button "2" at bounding box center [652, 126] width 27 height 25
click at [701, 253] on button "Ok" at bounding box center [699, 249] width 28 height 20
type input "[DATE]"
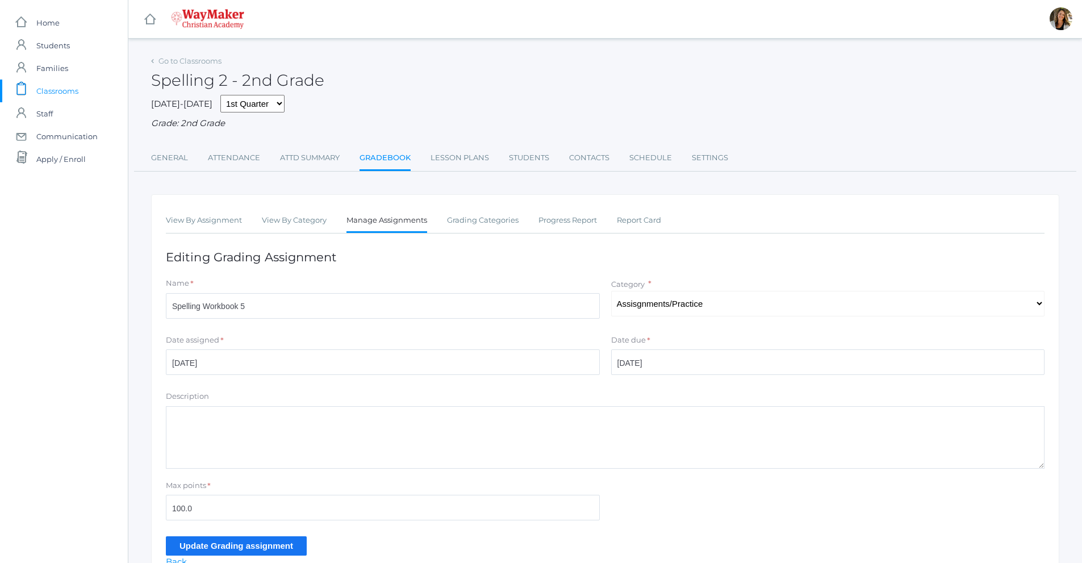
click at [207, 544] on input "Update Grading assignment" at bounding box center [236, 545] width 141 height 19
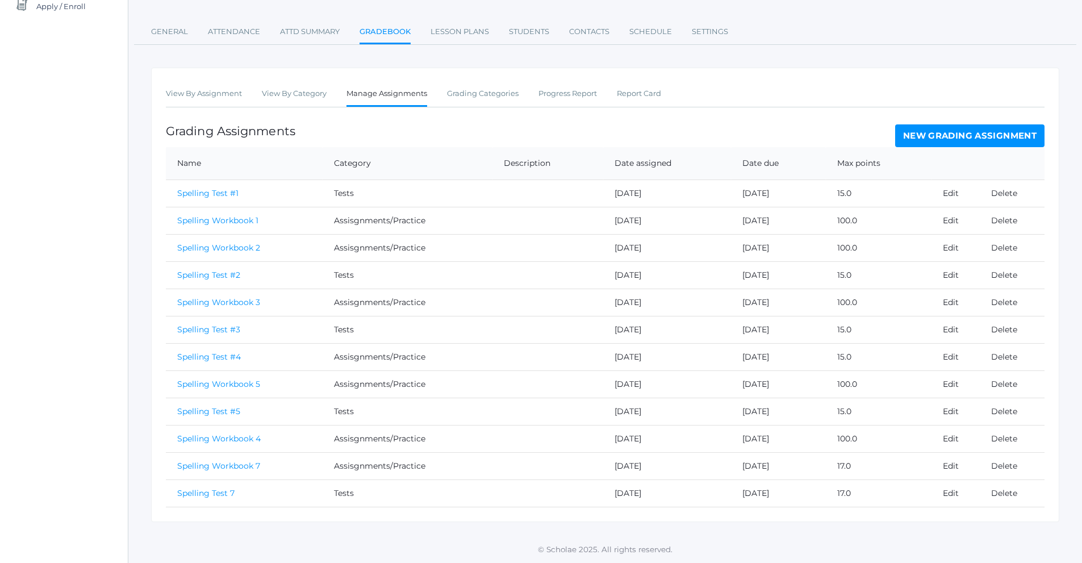
scroll to position [155, 0]
click at [952, 220] on link "Edit" at bounding box center [951, 220] width 16 height 10
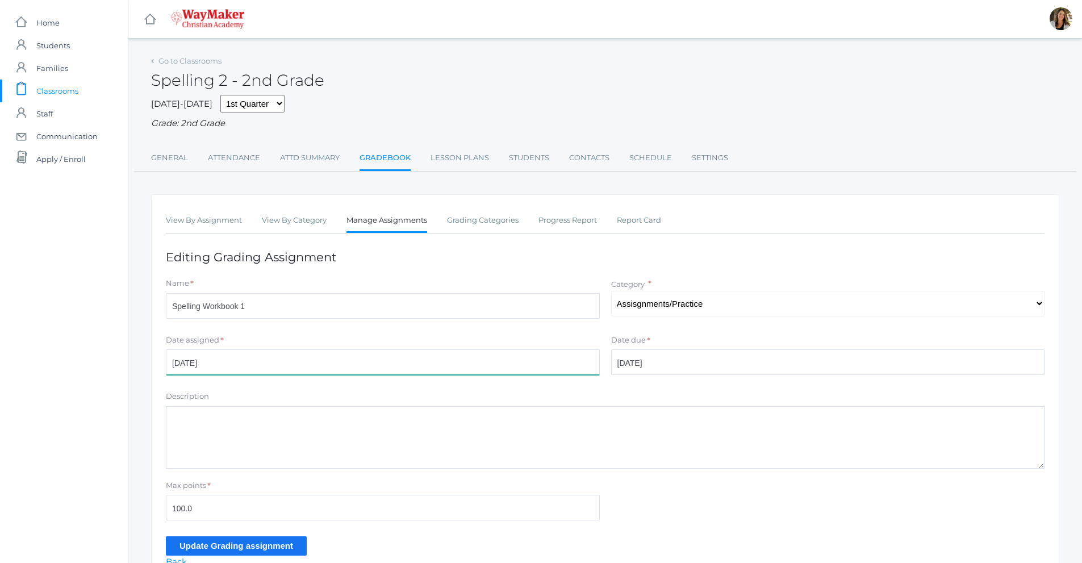
click at [366, 358] on input "[DATE]" at bounding box center [383, 362] width 434 height 26
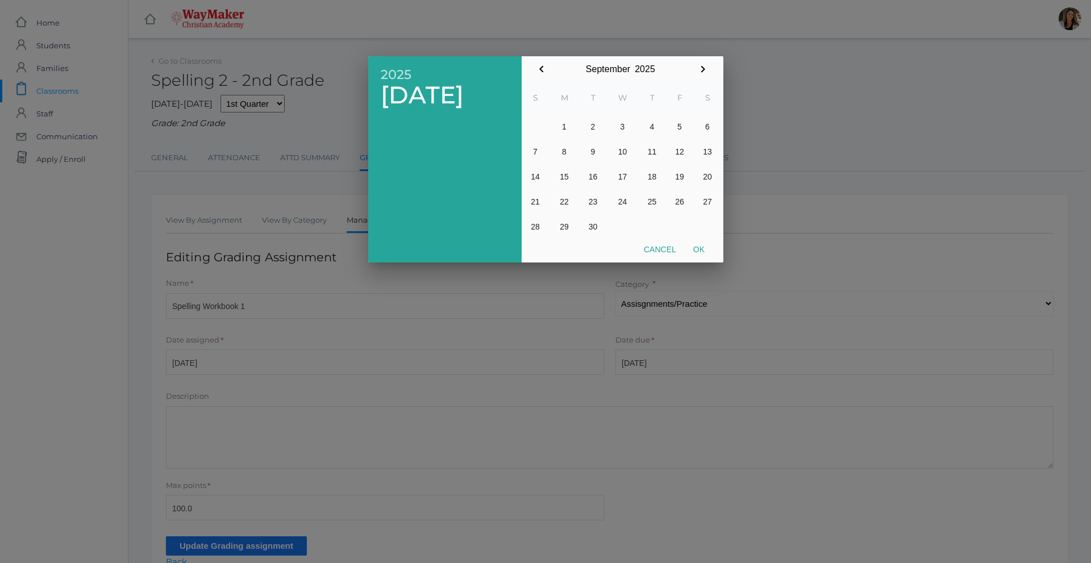
click at [339, 128] on div at bounding box center [545, 211] width 1091 height 704
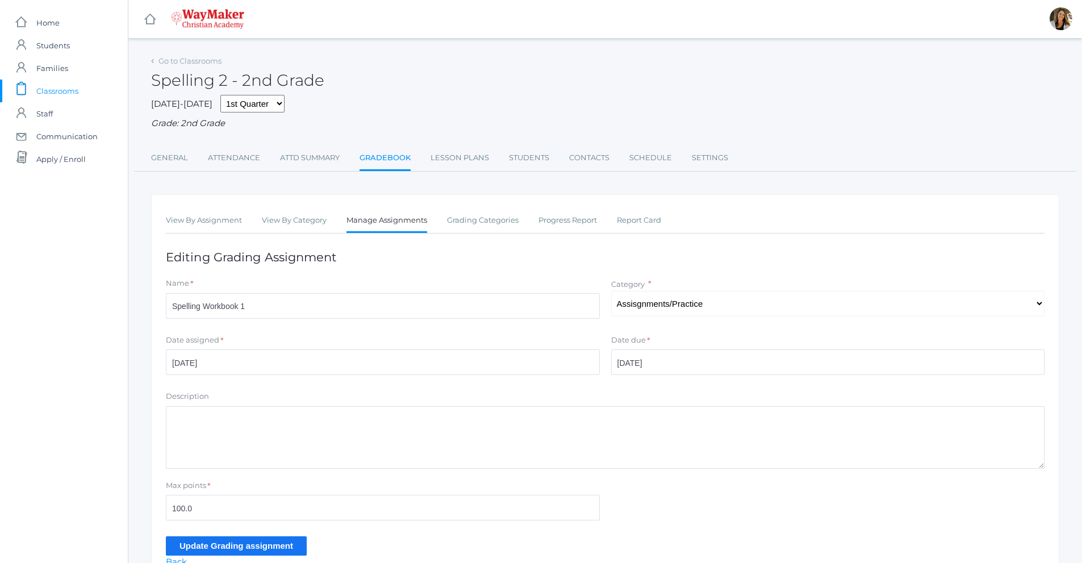
scroll to position [155, 0]
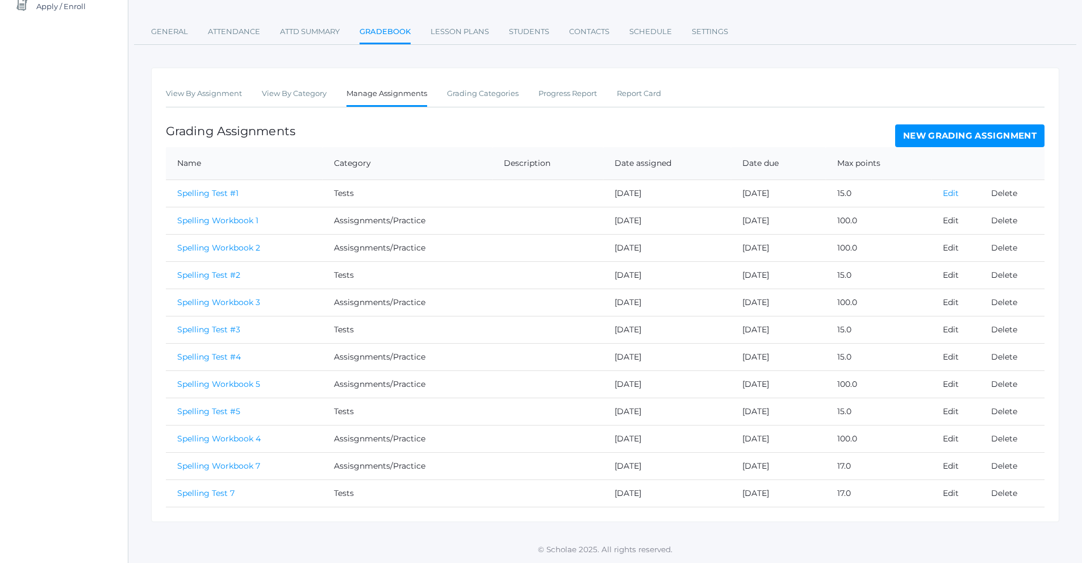
click at [950, 198] on link "Edit" at bounding box center [951, 193] width 16 height 10
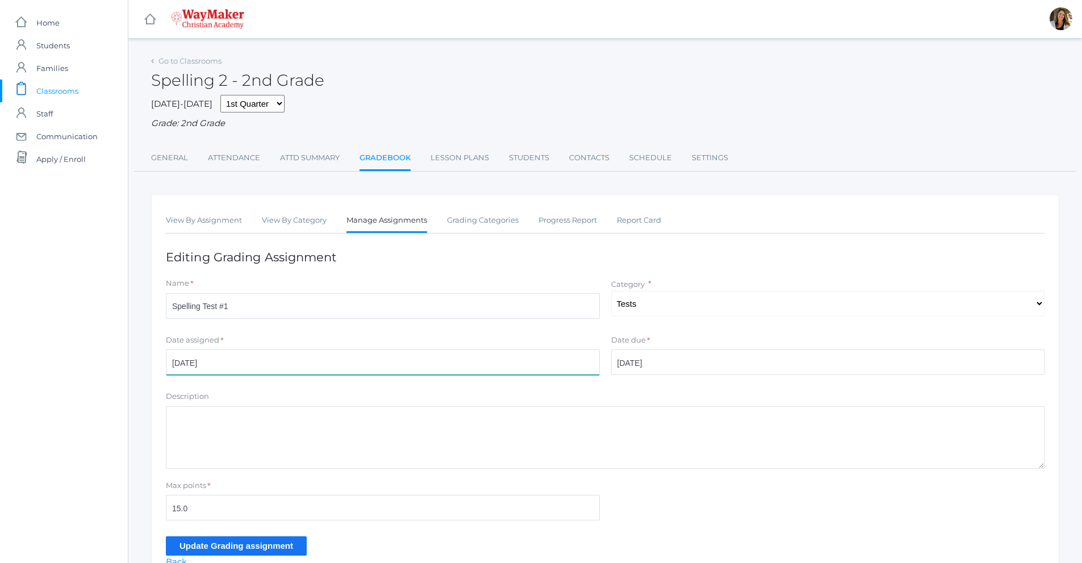
click at [252, 368] on input "[DATE]" at bounding box center [383, 362] width 434 height 26
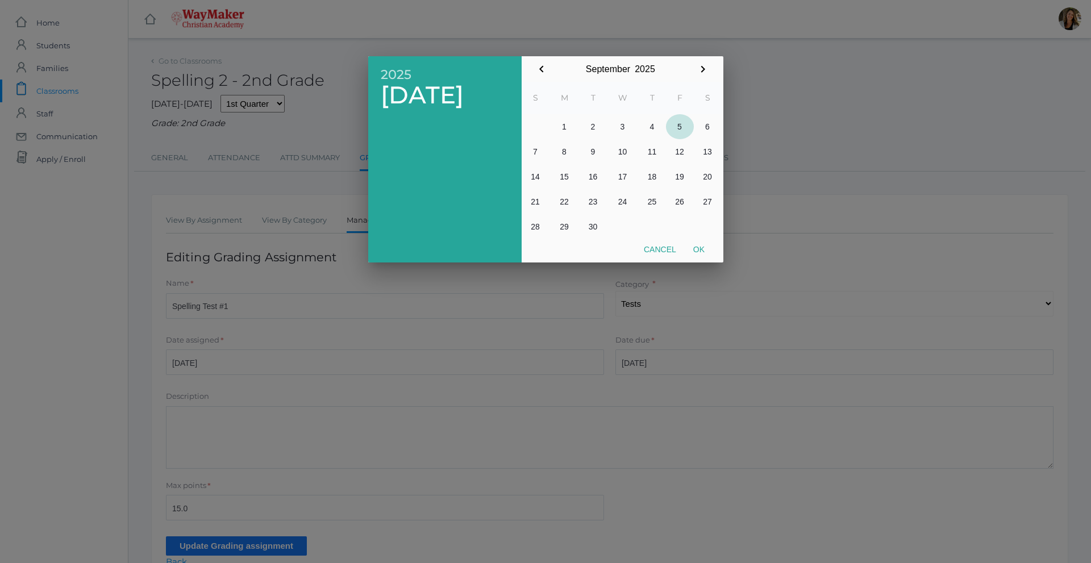
click at [683, 124] on button "5" at bounding box center [680, 126] width 28 height 25
click at [699, 245] on button "Ok" at bounding box center [699, 249] width 28 height 20
type input "[DATE]"
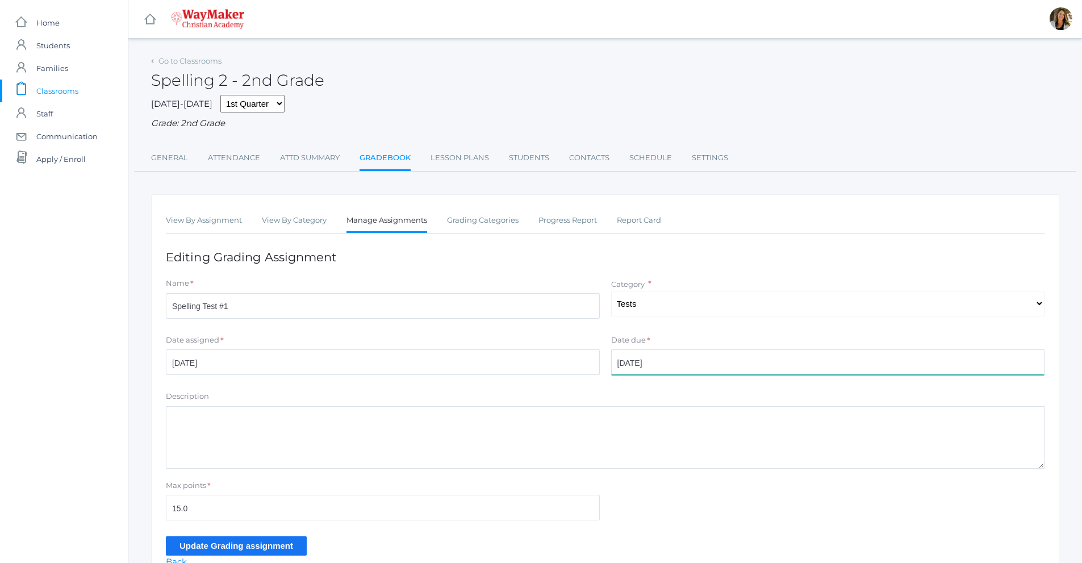
click at [643, 368] on input "[DATE]" at bounding box center [828, 362] width 434 height 26
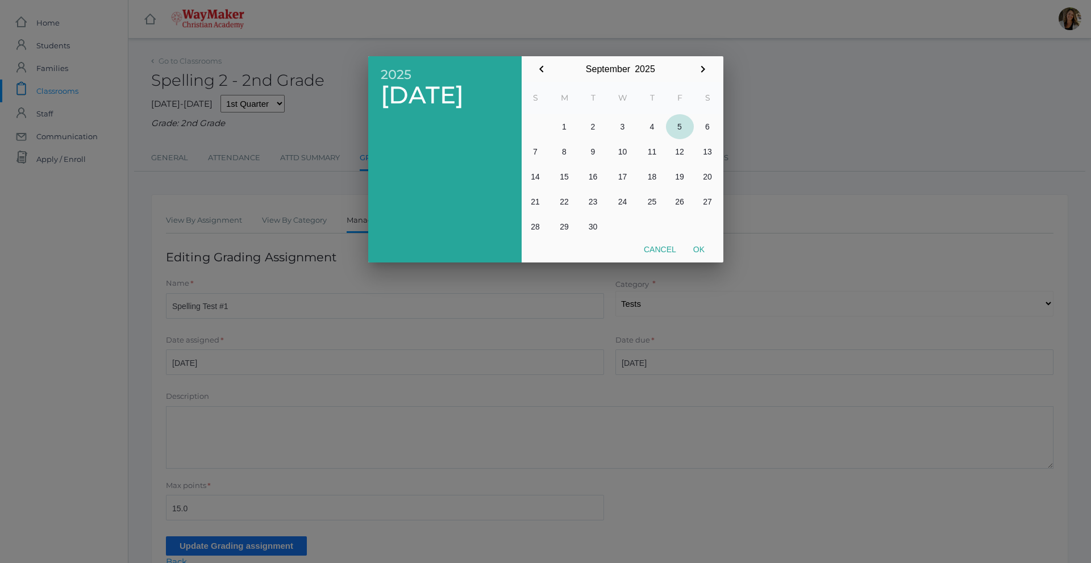
click at [679, 132] on button "5" at bounding box center [680, 126] width 28 height 25
click at [700, 249] on button "Ok" at bounding box center [699, 249] width 28 height 20
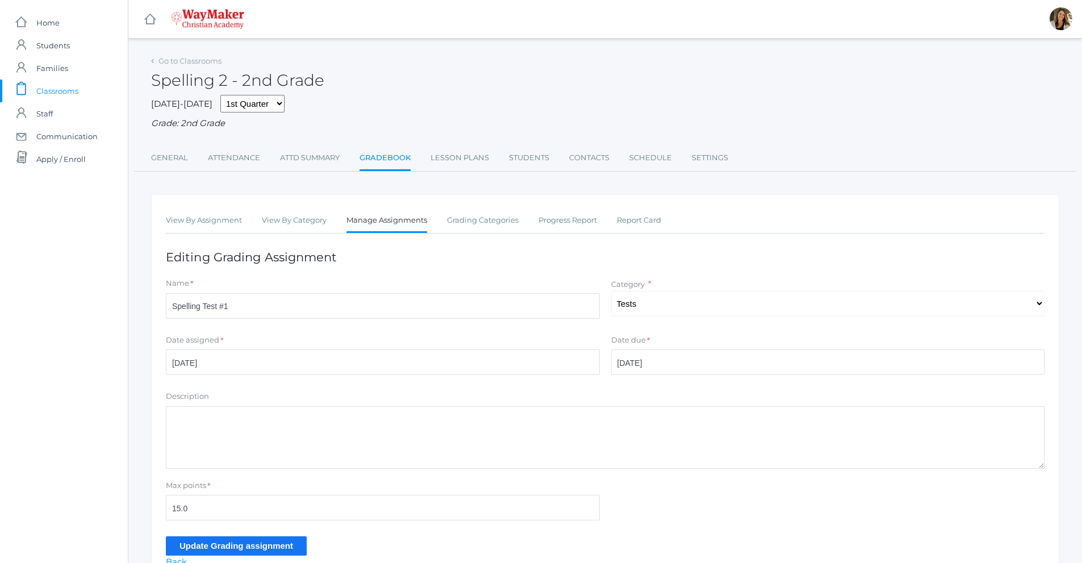
click at [248, 547] on input "Update Grading assignment" at bounding box center [236, 545] width 141 height 19
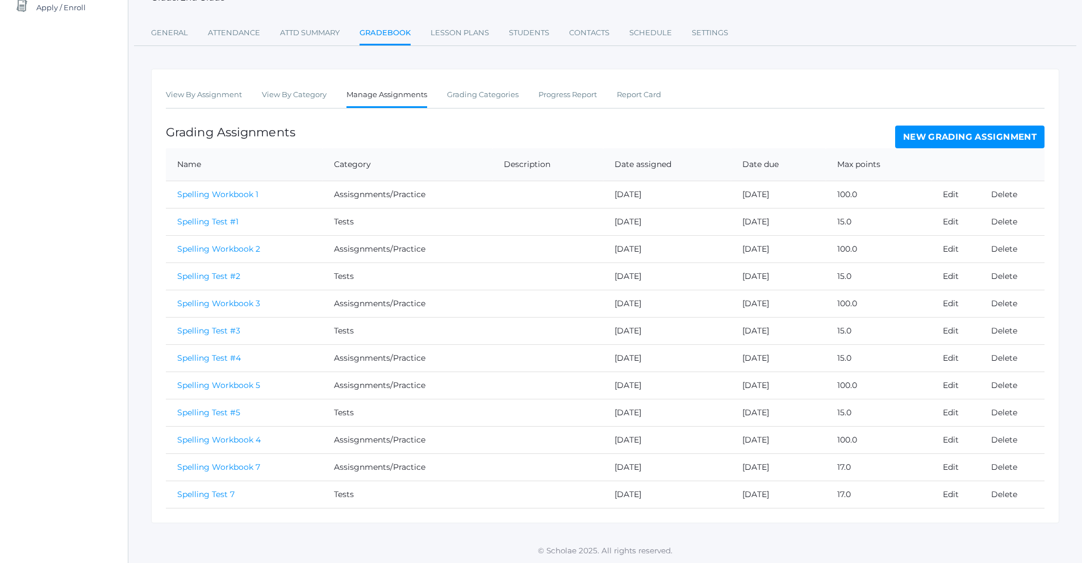
scroll to position [155, 0]
click at [948, 440] on link "Edit" at bounding box center [951, 438] width 16 height 10
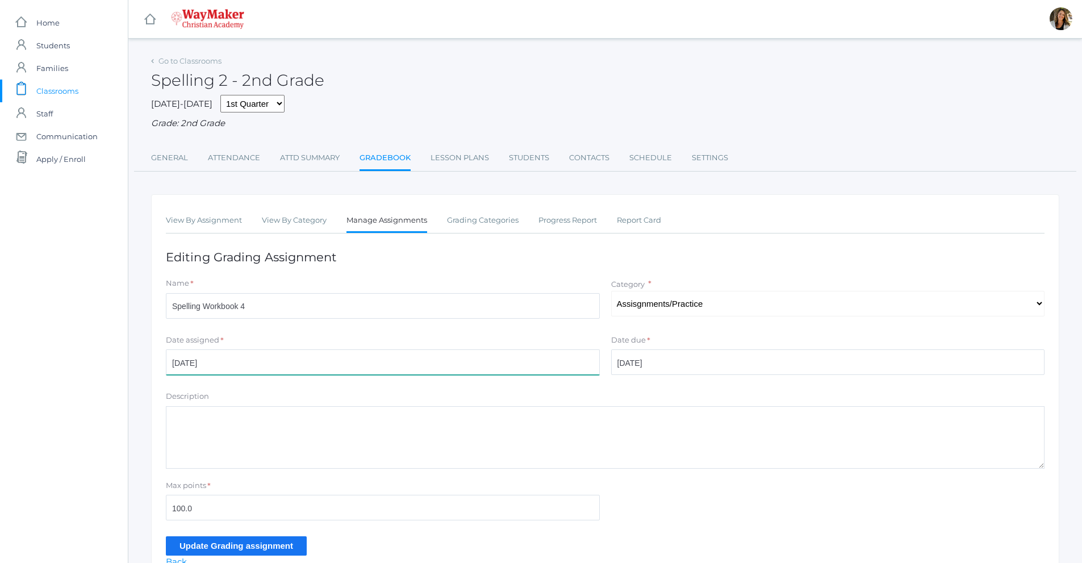
click at [205, 364] on input "[DATE]" at bounding box center [383, 362] width 434 height 26
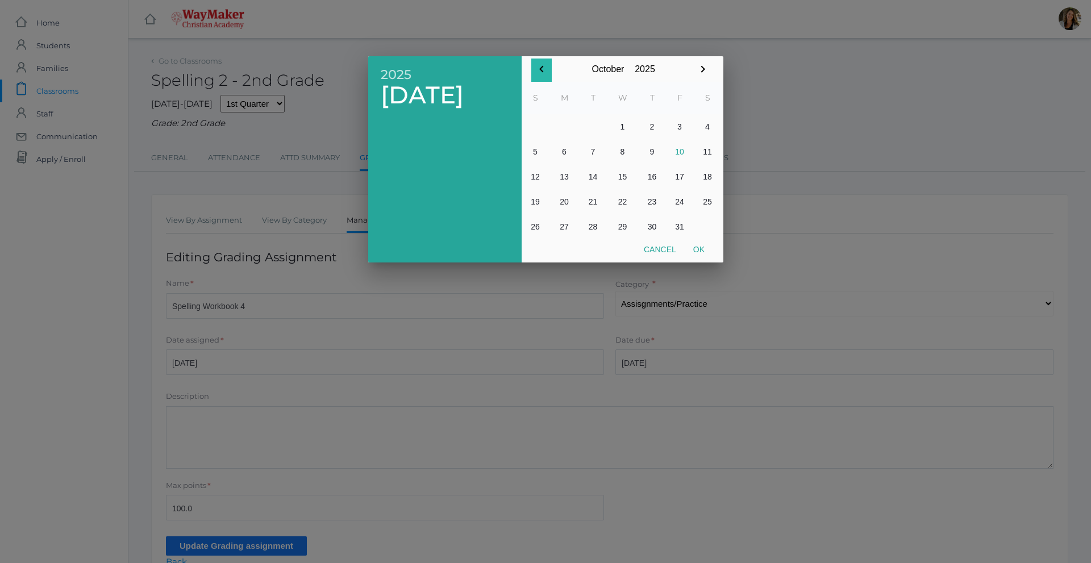
click at [543, 76] on button "button" at bounding box center [541, 70] width 20 height 23
click at [652, 205] on button "25" at bounding box center [652, 201] width 27 height 25
click at [699, 249] on button "Ok" at bounding box center [699, 249] width 28 height 20
type input "[DATE]"
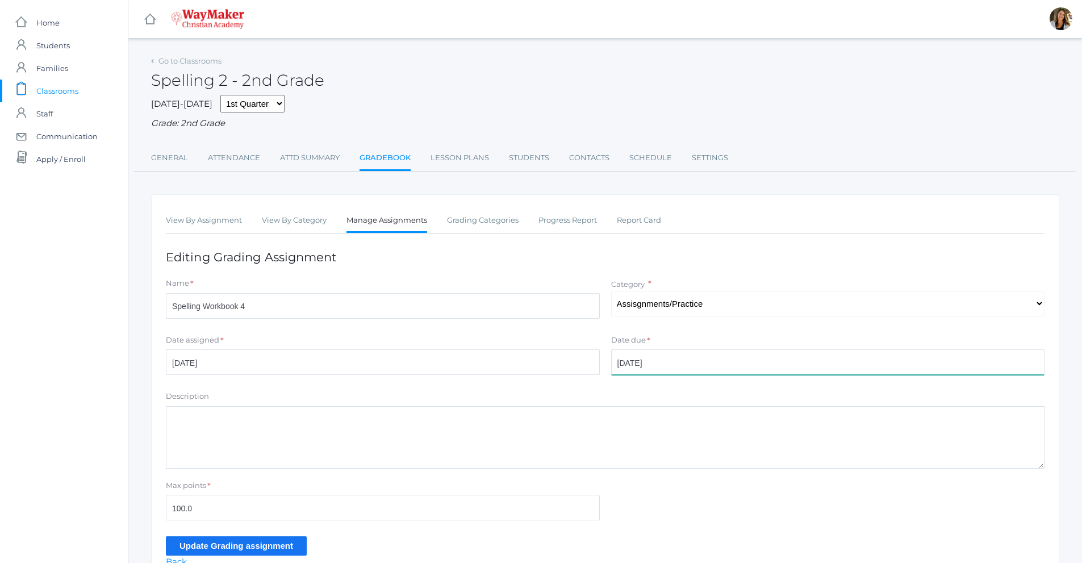
click at [665, 365] on input "[DATE]" at bounding box center [828, 362] width 434 height 26
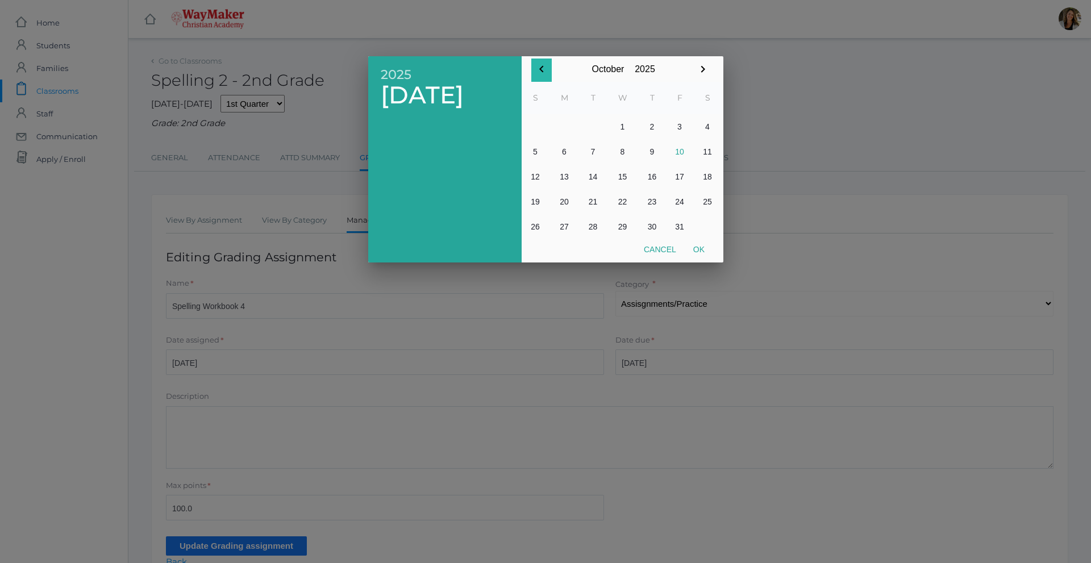
click at [543, 76] on icon "button" at bounding box center [542, 69] width 14 height 14
click at [649, 203] on button "25" at bounding box center [652, 201] width 27 height 25
click at [697, 251] on button "Ok" at bounding box center [699, 249] width 28 height 20
type input "[DATE]"
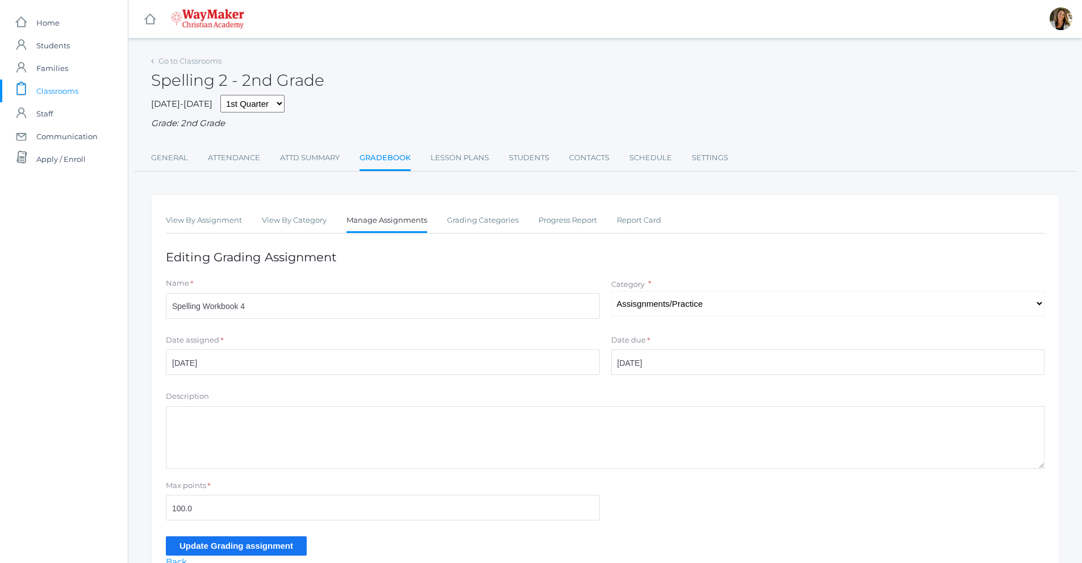
click at [232, 545] on input "Update Grading assignment" at bounding box center [236, 545] width 141 height 19
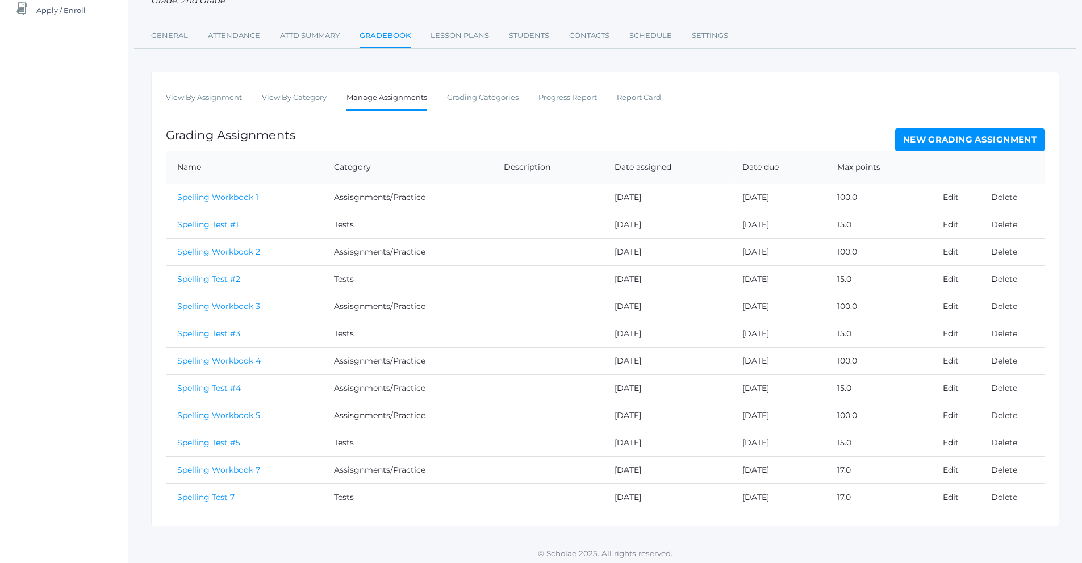
scroll to position [155, 0]
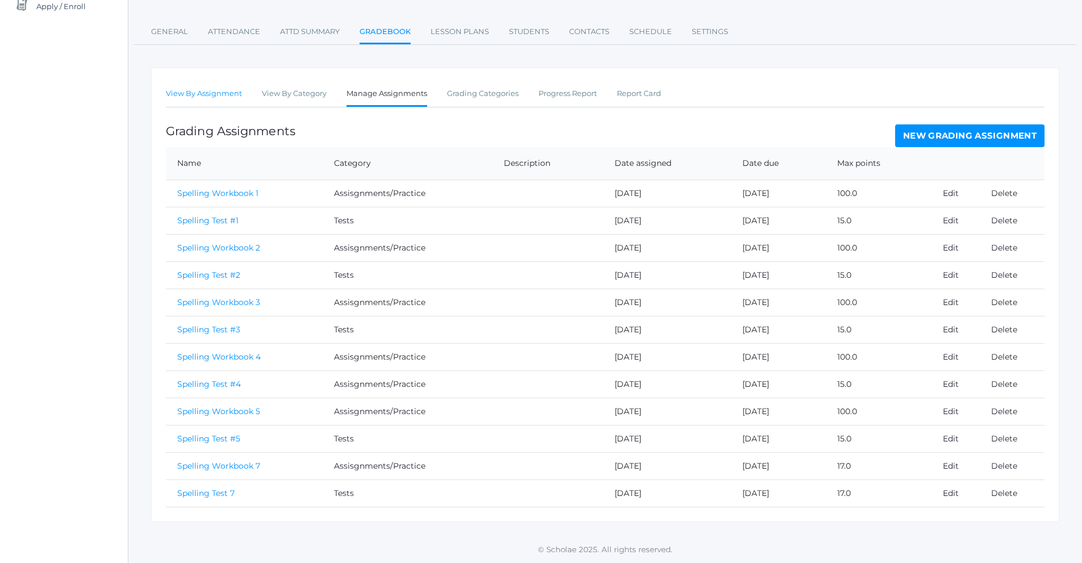
click at [185, 96] on link "View By Assignment" at bounding box center [204, 93] width 76 height 23
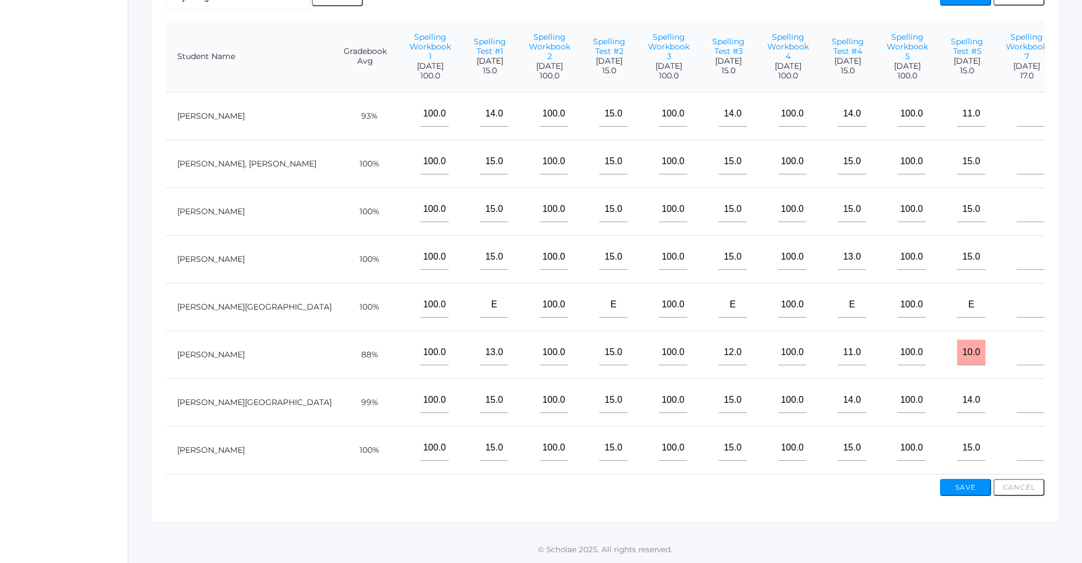
scroll to position [0, 39]
click at [1017, 127] on input"] "text" at bounding box center [1031, 114] width 28 height 26
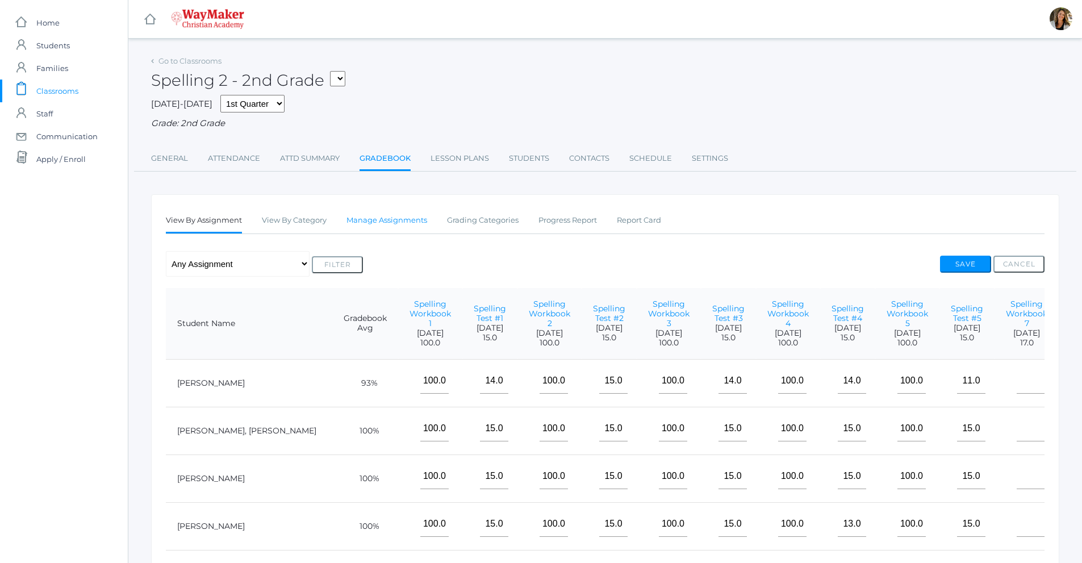
click at [411, 219] on link "Manage Assignments" at bounding box center [387, 220] width 81 height 23
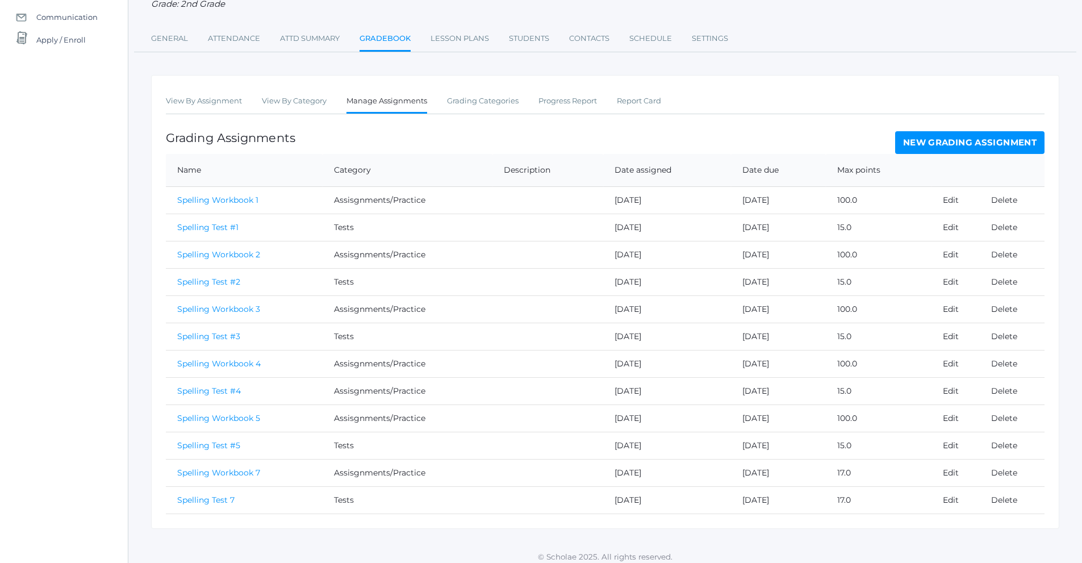
scroll to position [128, 0]
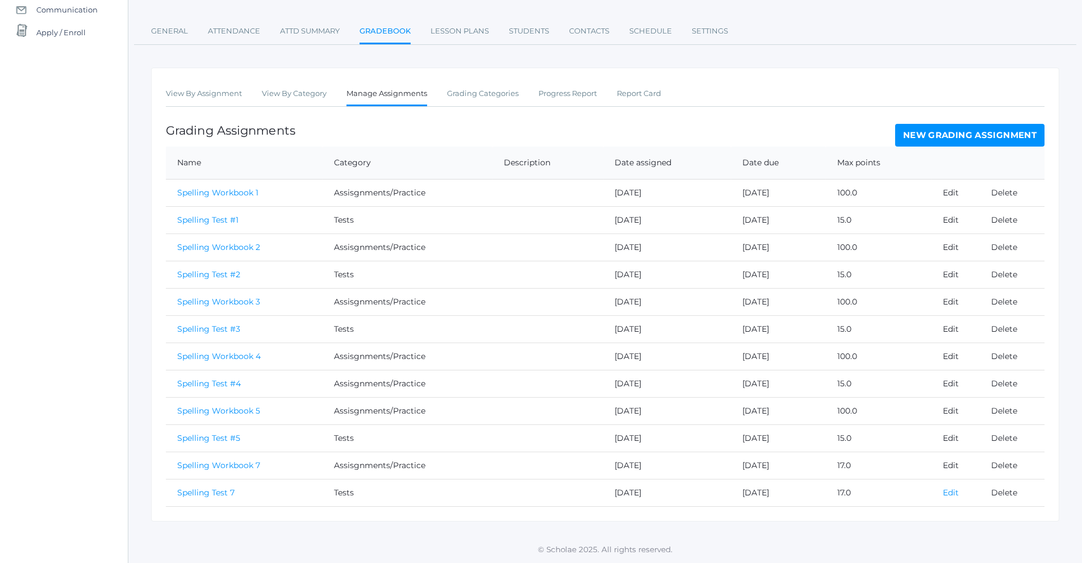
click at [946, 492] on link "Edit" at bounding box center [951, 492] width 16 height 10
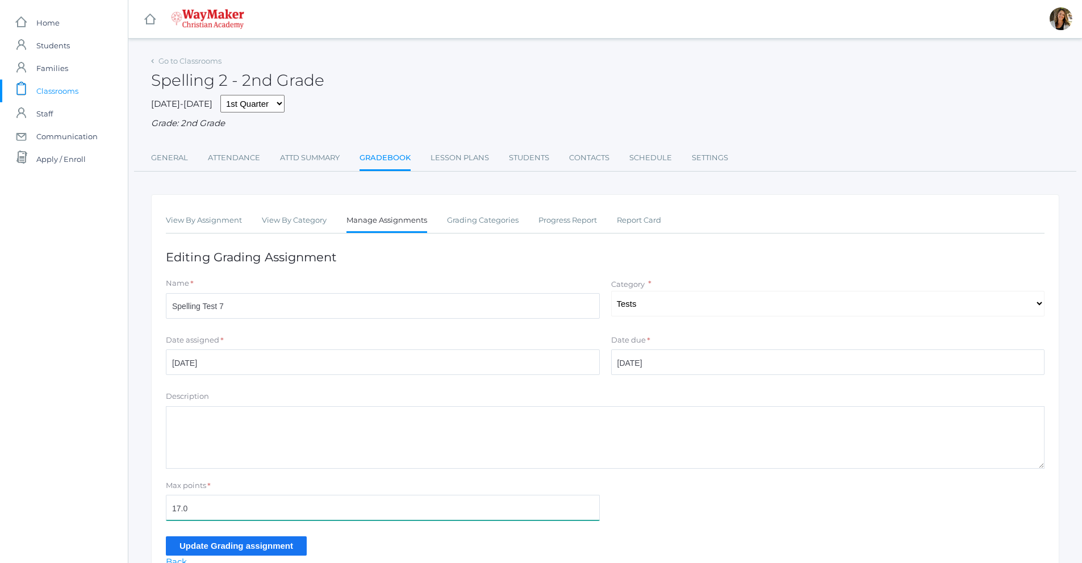
drag, startPoint x: 259, startPoint y: 511, endPoint x: 162, endPoint y: 514, distance: 96.6
click at [162, 514] on div "Max points * 17.0" at bounding box center [382, 502] width 445 height 45
type input "100"
click at [233, 547] on input "Update Grading assignment" at bounding box center [236, 545] width 141 height 19
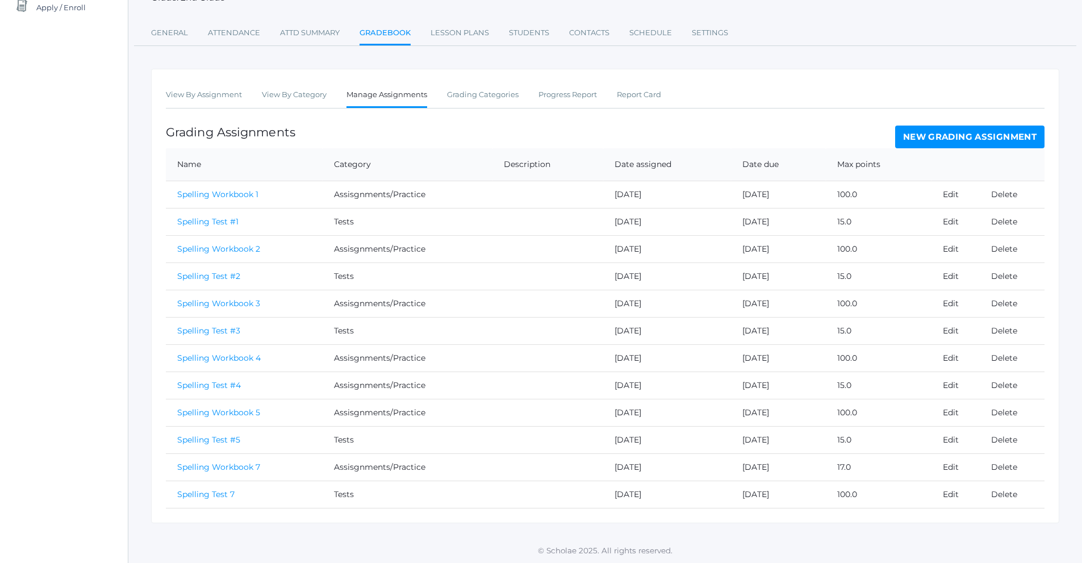
scroll to position [155, 0]
click at [214, 99] on link "View By Assignment" at bounding box center [204, 93] width 76 height 23
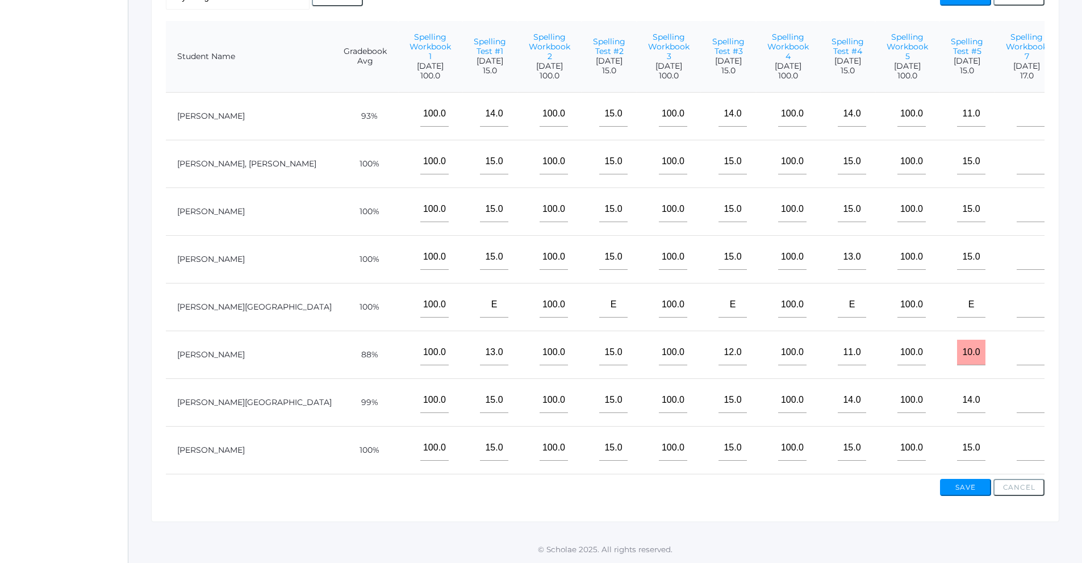
scroll to position [0, 39]
click at [1077, 124] on input"] "text" at bounding box center [1091, 114] width 28 height 26
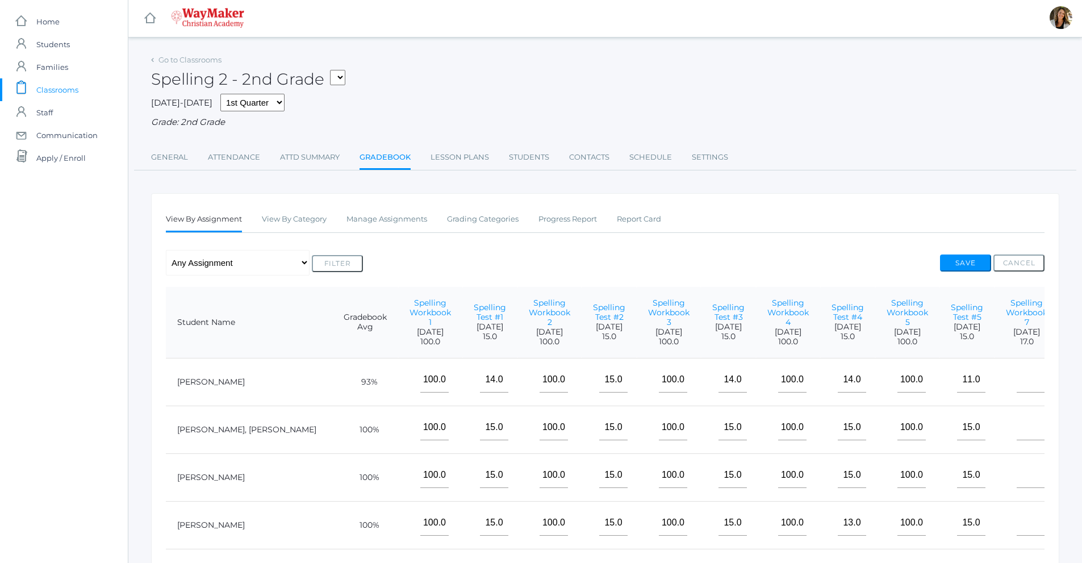
scroll to position [0, 0]
click at [353, 230] on link "Manage Assignments" at bounding box center [387, 220] width 81 height 23
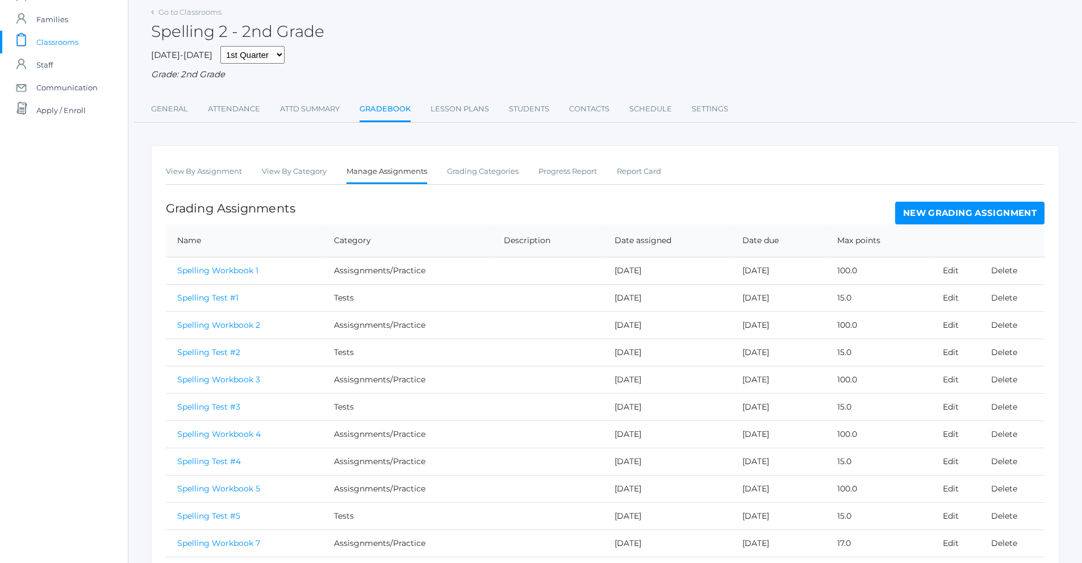
scroll to position [128, 0]
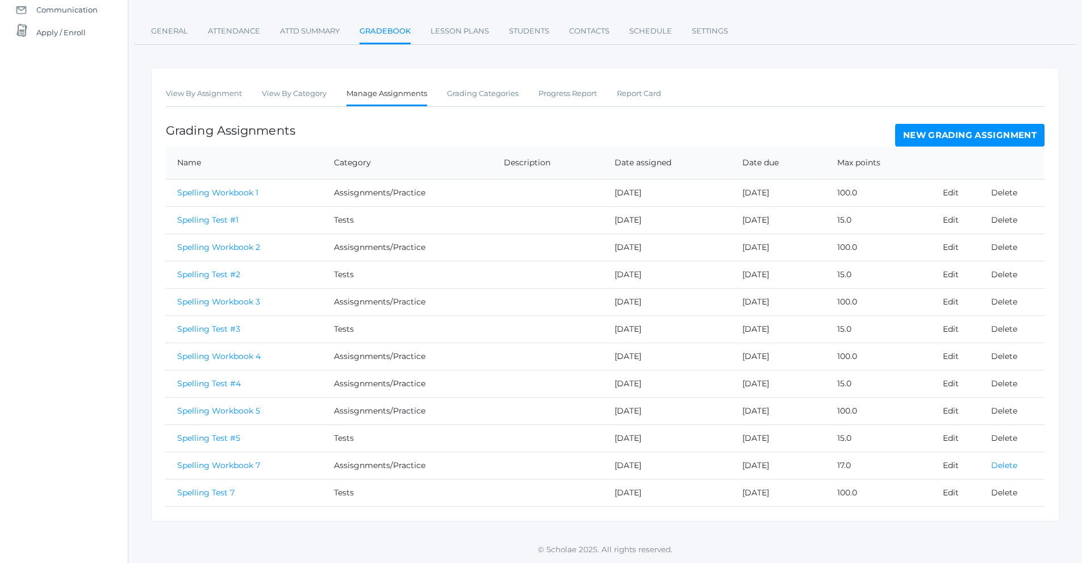
click at [998, 465] on link "Delete" at bounding box center [1004, 465] width 26 height 10
click at [948, 469] on link "Edit" at bounding box center [951, 465] width 16 height 10
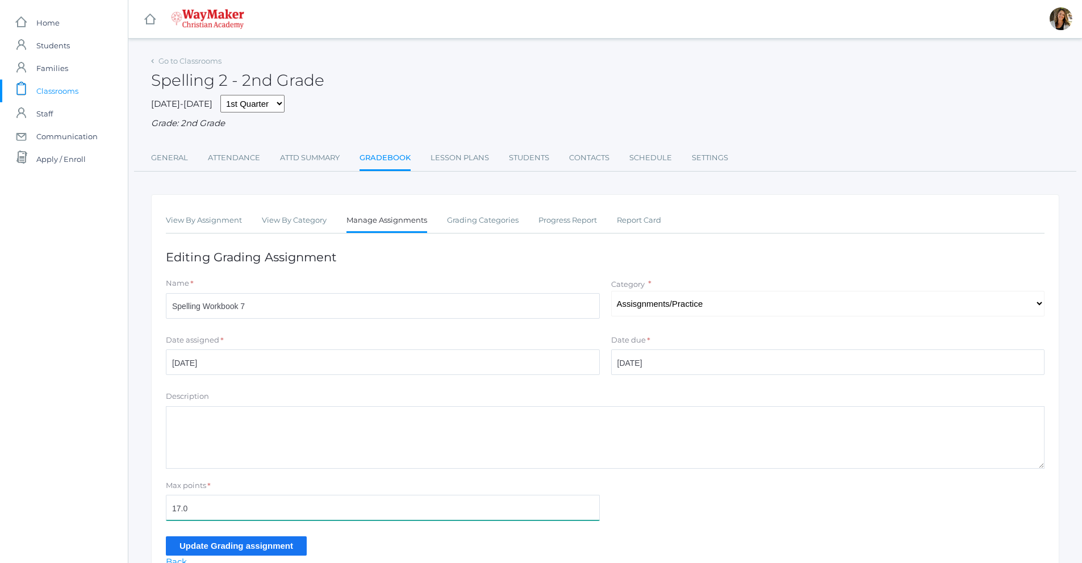
click at [319, 514] on input "17.0" at bounding box center [383, 508] width 434 height 26
type input "1"
type input "100"
click at [289, 550] on input "Update Grading assignment" at bounding box center [236, 545] width 141 height 19
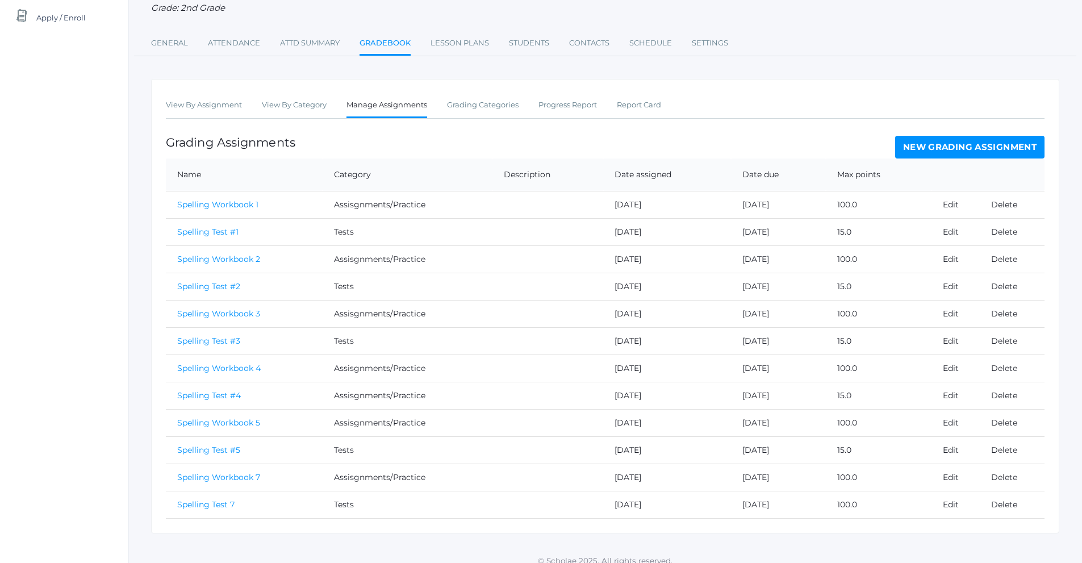
scroll to position [155, 0]
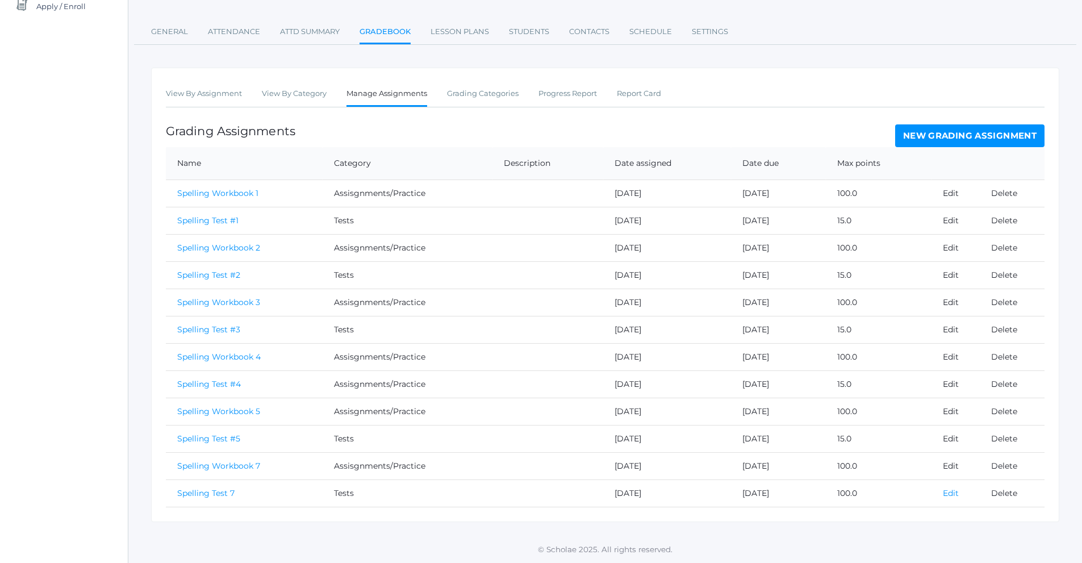
click at [955, 494] on link "Edit" at bounding box center [951, 493] width 16 height 10
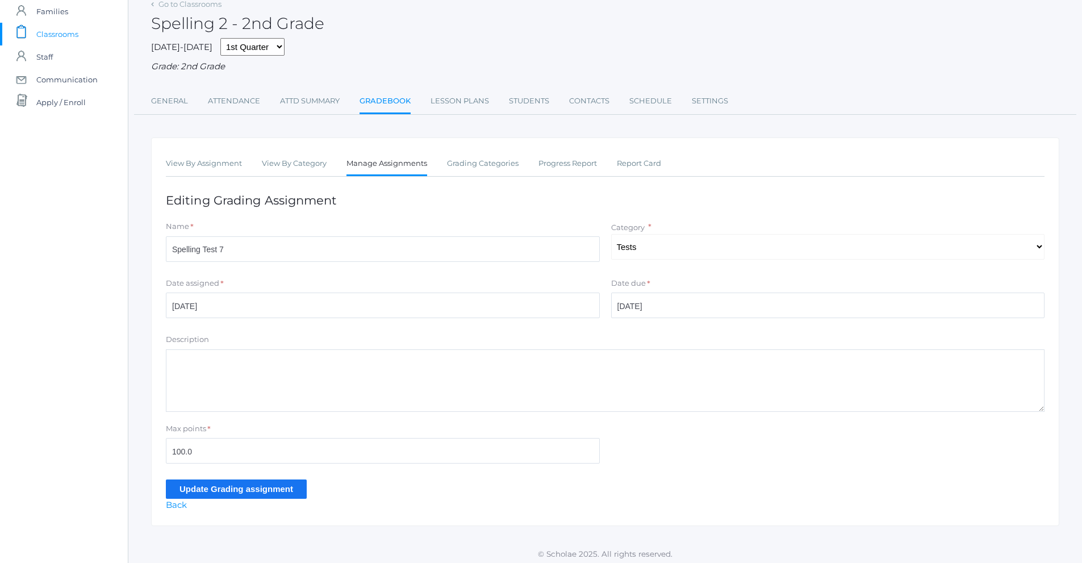
scroll to position [62, 0]
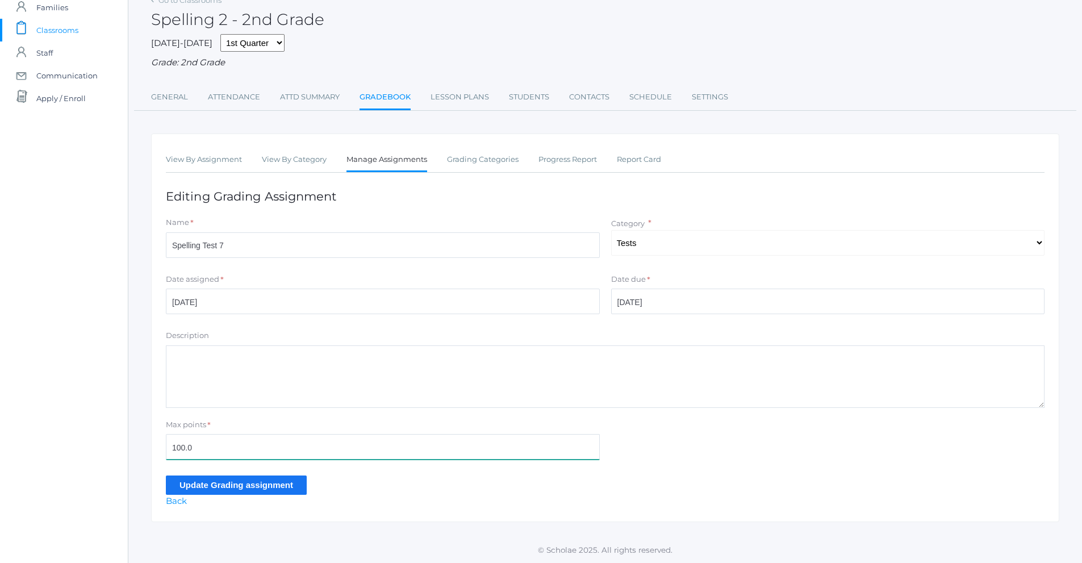
drag, startPoint x: 194, startPoint y: 448, endPoint x: 141, endPoint y: 444, distance: 53.6
click at [141, 444] on div "Go to Classrooms Spelling 2 - 2nd Grade 2025-2026 1st Quarter 2nd Quarter 3rd Q…" at bounding box center [605, 257] width 954 height 530
type input "17"
click at [176, 478] on input "Update Grading assignment" at bounding box center [236, 485] width 141 height 19
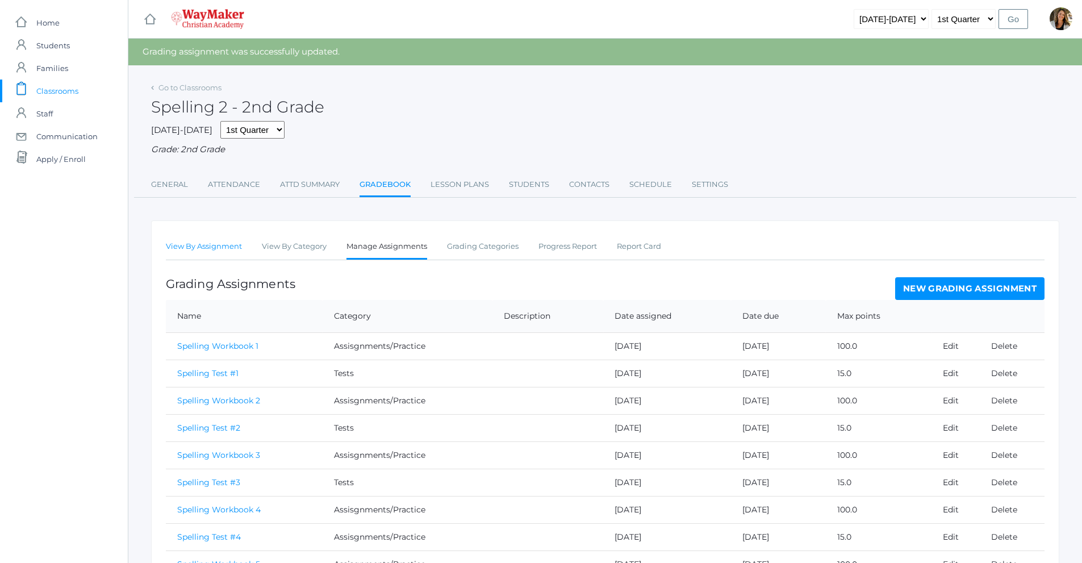
click at [234, 247] on link "View By Assignment" at bounding box center [204, 246] width 76 height 23
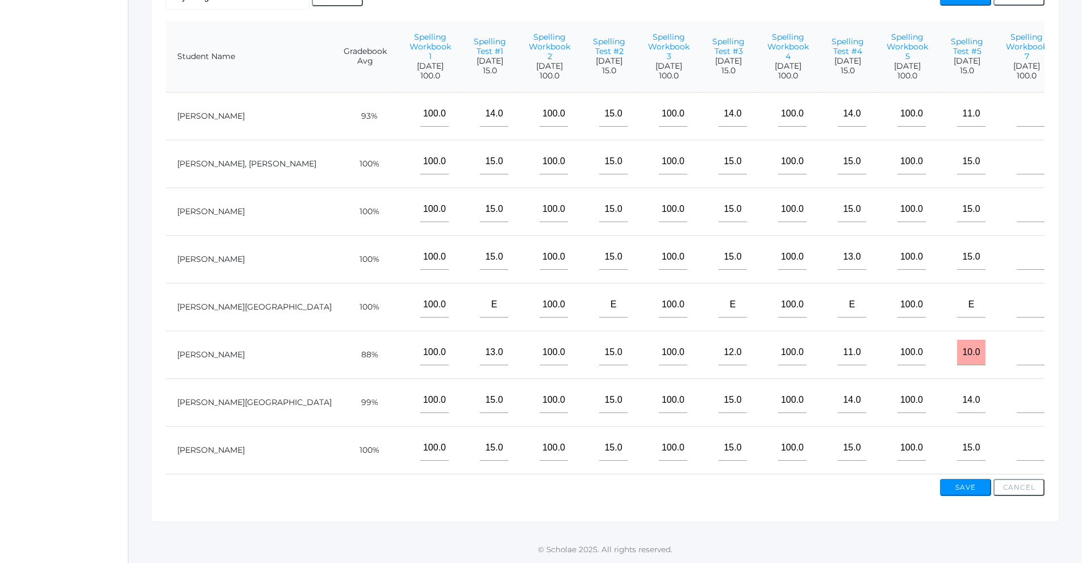
scroll to position [0, 39]
click at [1017, 120] on input"] "text" at bounding box center [1031, 114] width 28 height 26
type input"] "100"
click at [1017, 173] on input"] "text" at bounding box center [1031, 162] width 28 height 26
type input"] "100"
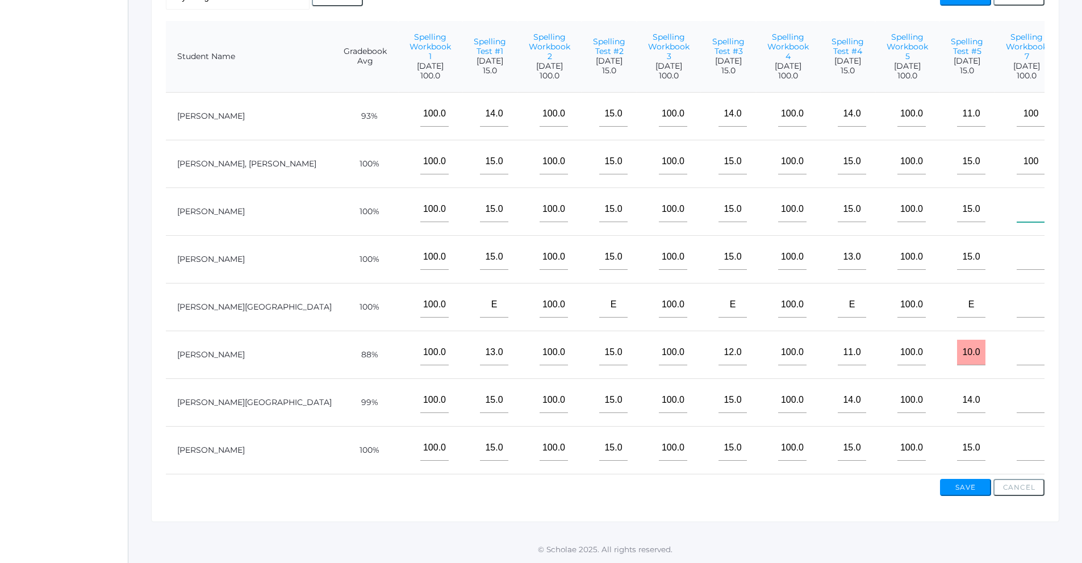
click at [1017, 222] on input"] "text" at bounding box center [1031, 210] width 28 height 26
type input"] "100"
click at [1017, 270] on input"] "text" at bounding box center [1031, 257] width 28 height 26
type input"] "100"
click at [995, 327] on td at bounding box center [1027, 307] width 64 height 48
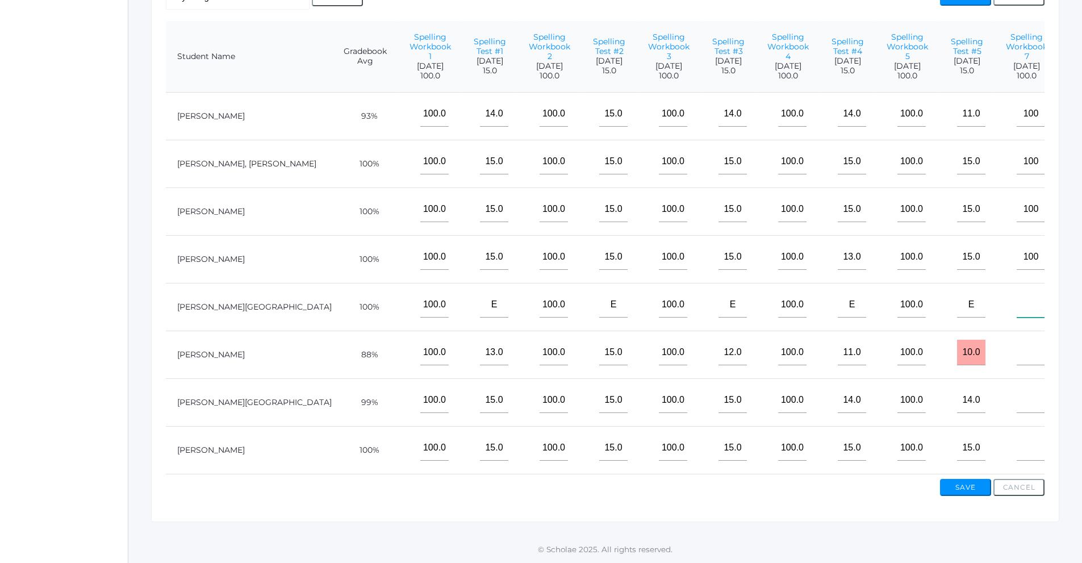
click at [1017, 313] on input"] "text" at bounding box center [1031, 305] width 28 height 26
type input"] "100"
click at [1017, 364] on input"] "text" at bounding box center [1031, 353] width 28 height 26
type input"] "100"
click at [1017, 410] on input"] "text" at bounding box center [1031, 400] width 28 height 26
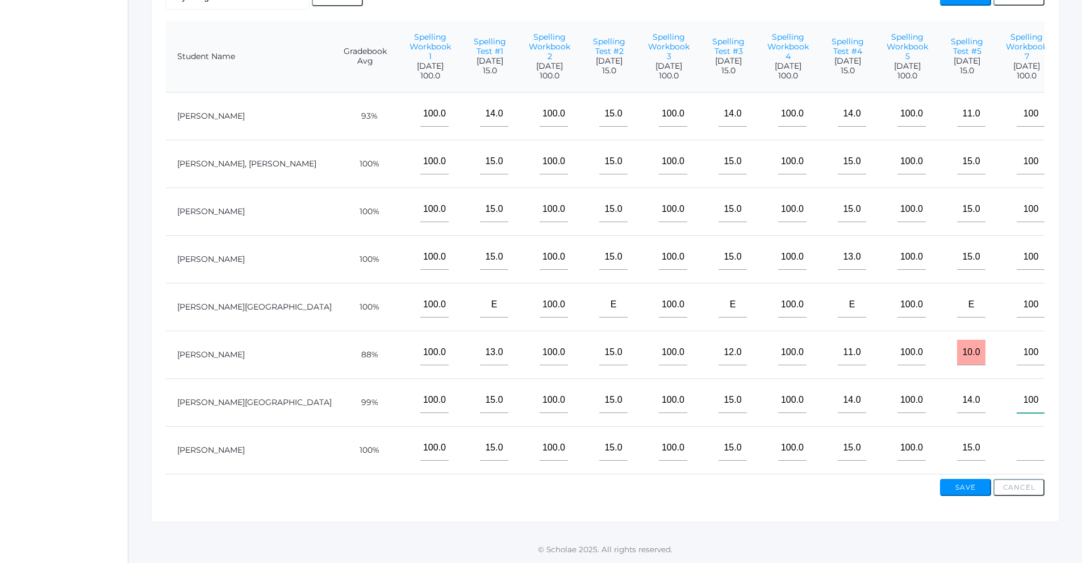
type input"] "100"
click at [1017, 458] on input"] "text" at bounding box center [1031, 448] width 28 height 26
type input"] "100"
click at [1077, 126] on input"] "text" at bounding box center [1091, 114] width 28 height 26
click at [1077, 218] on input"] "text" at bounding box center [1091, 210] width 28 height 26
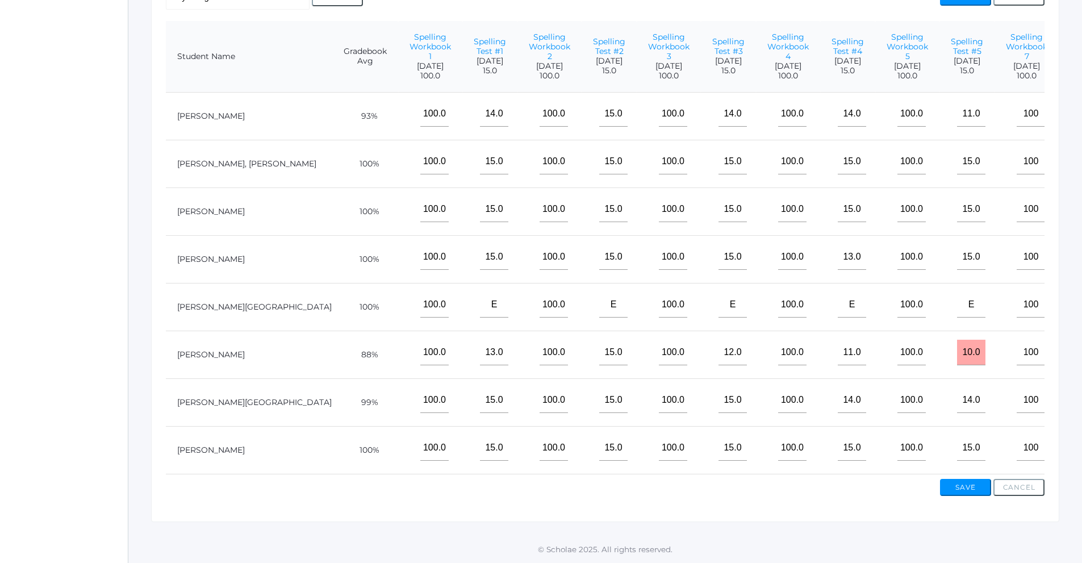
type input"] "17"
click at [1077, 267] on input"] "text" at bounding box center [1091, 257] width 28 height 26
type input"] "15"
click at [1077, 407] on input"] "text" at bounding box center [1091, 400] width 28 height 26
type input"] "15"
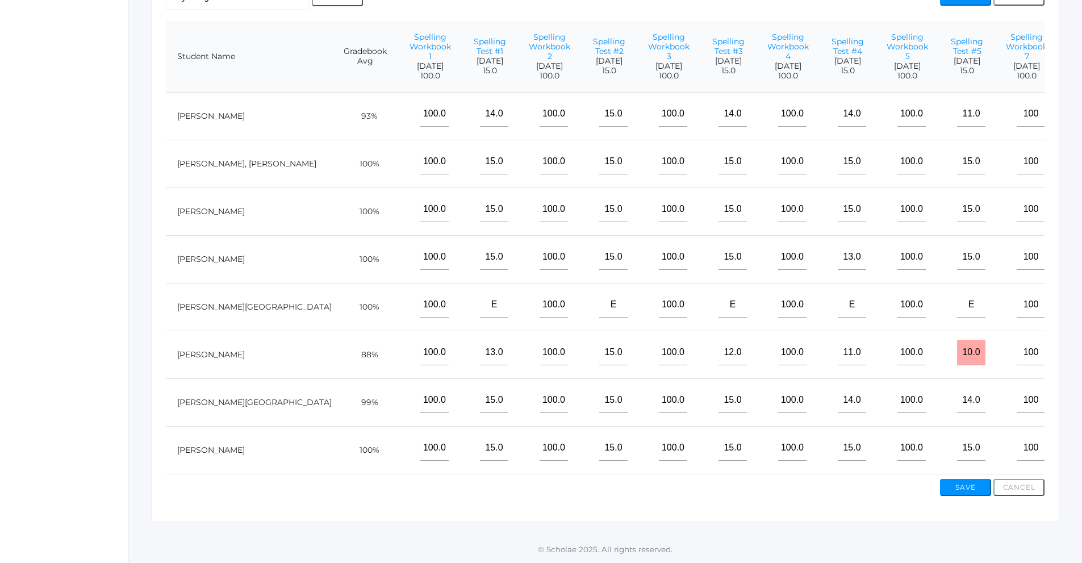
click at [1077, 161] on input"] "text" at bounding box center [1091, 162] width 28 height 26
type input"] "17"
click at [1077, 316] on input"] "text" at bounding box center [1091, 305] width 28 height 26
type input"] "e"
click at [1077, 358] on input"] "text" at bounding box center [1091, 353] width 28 height 26
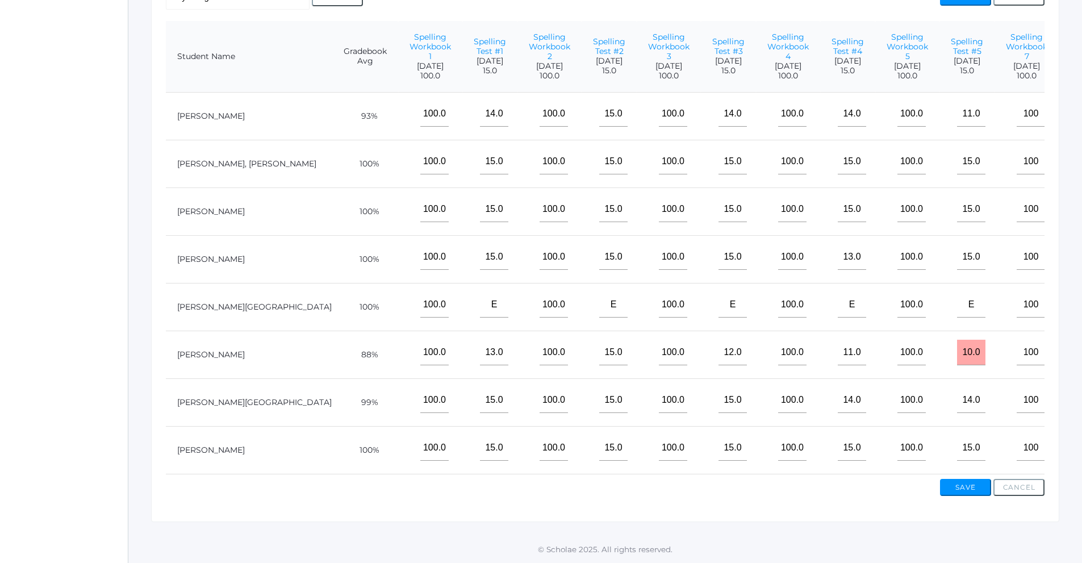
type input"] "e"
drag, startPoint x: 1008, startPoint y: 456, endPoint x: 1006, endPoint y: 448, distance: 8.8
click at [1077, 451] on input"] "text" at bounding box center [1091, 448] width 28 height 26
type input"] "17"
click at [1077, 115] on input"] "text" at bounding box center [1091, 114] width 28 height 26
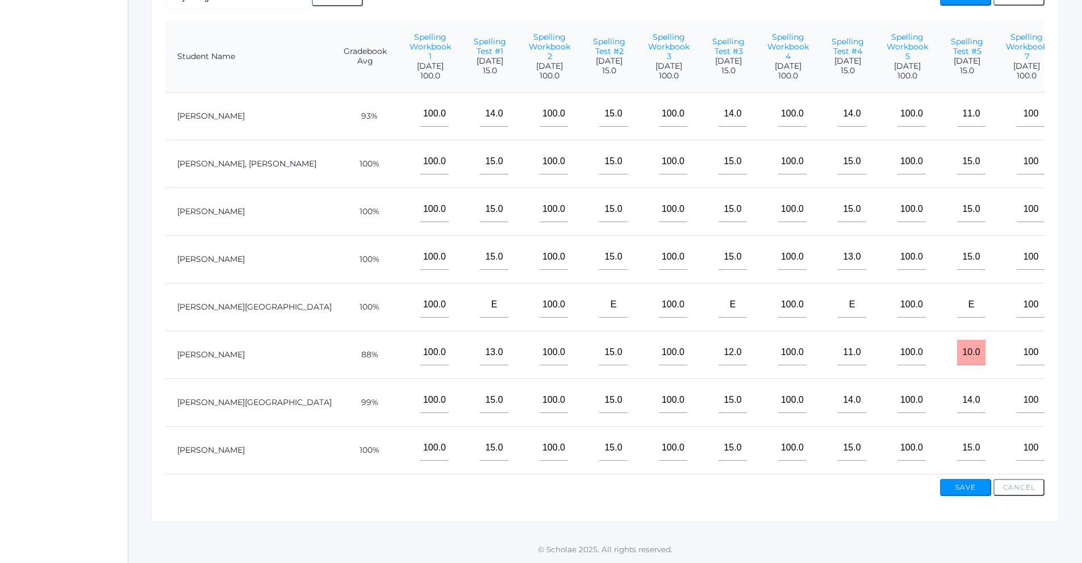
type input"] "17"
click at [977, 490] on button "Save" at bounding box center [965, 487] width 51 height 17
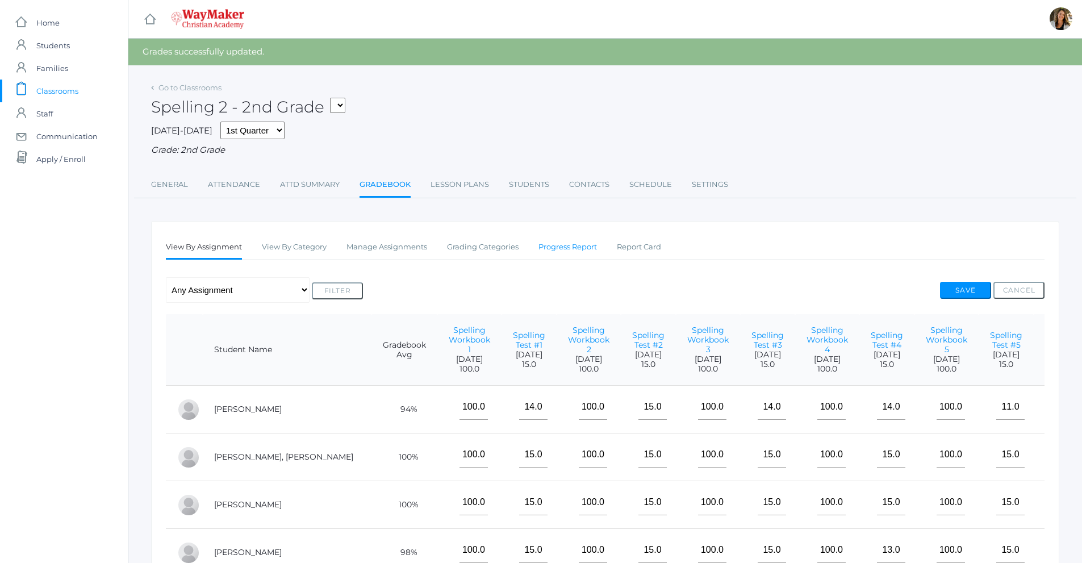
click at [568, 256] on link "Progress Report" at bounding box center [568, 247] width 59 height 23
